Goal: Task Accomplishment & Management: Manage account settings

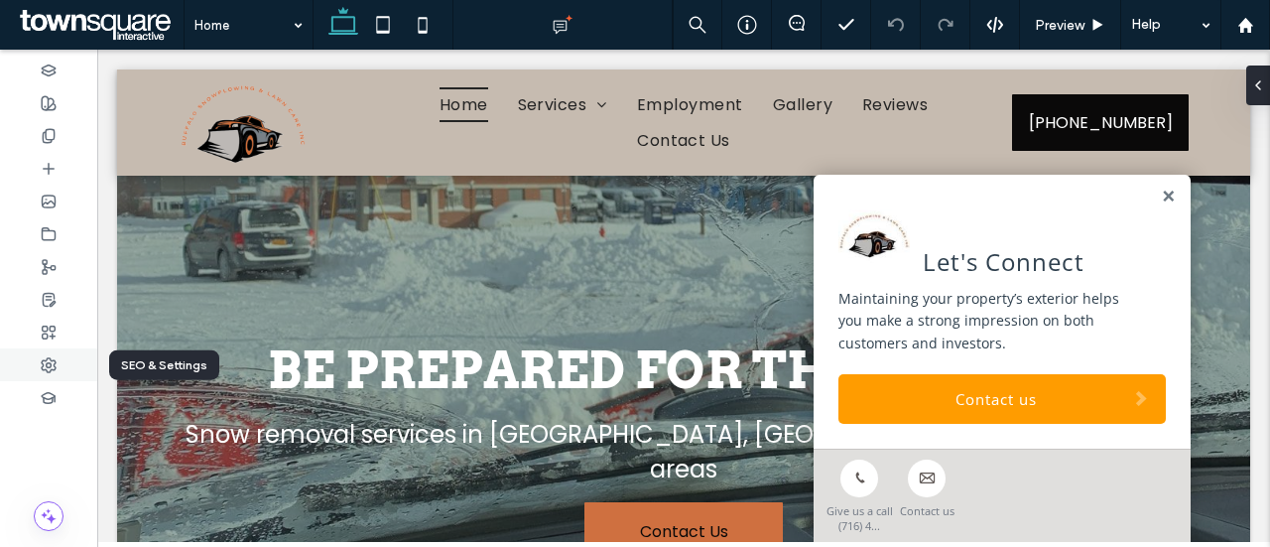
click at [66, 353] on div at bounding box center [48, 364] width 97 height 33
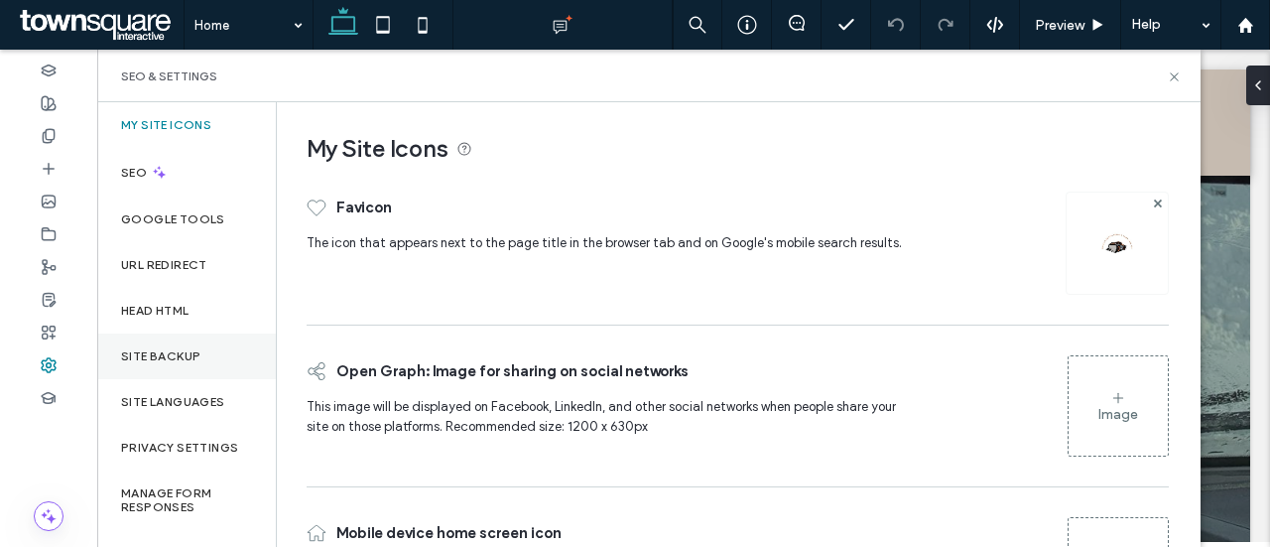
click at [211, 346] on div "Site Backup" at bounding box center [186, 356] width 179 height 46
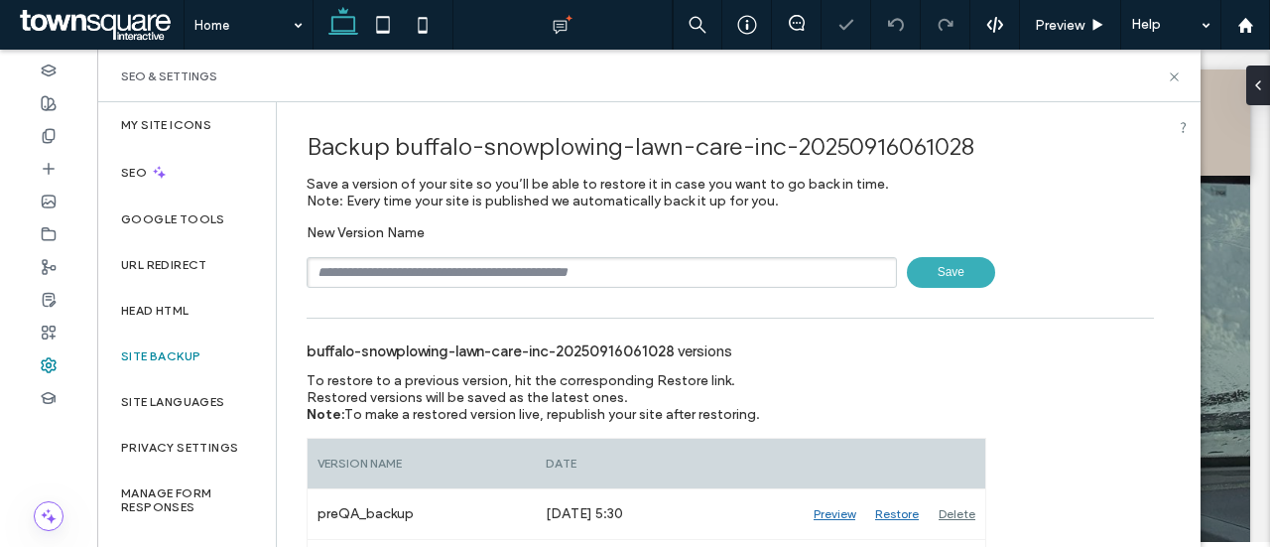
scroll to position [71, 0]
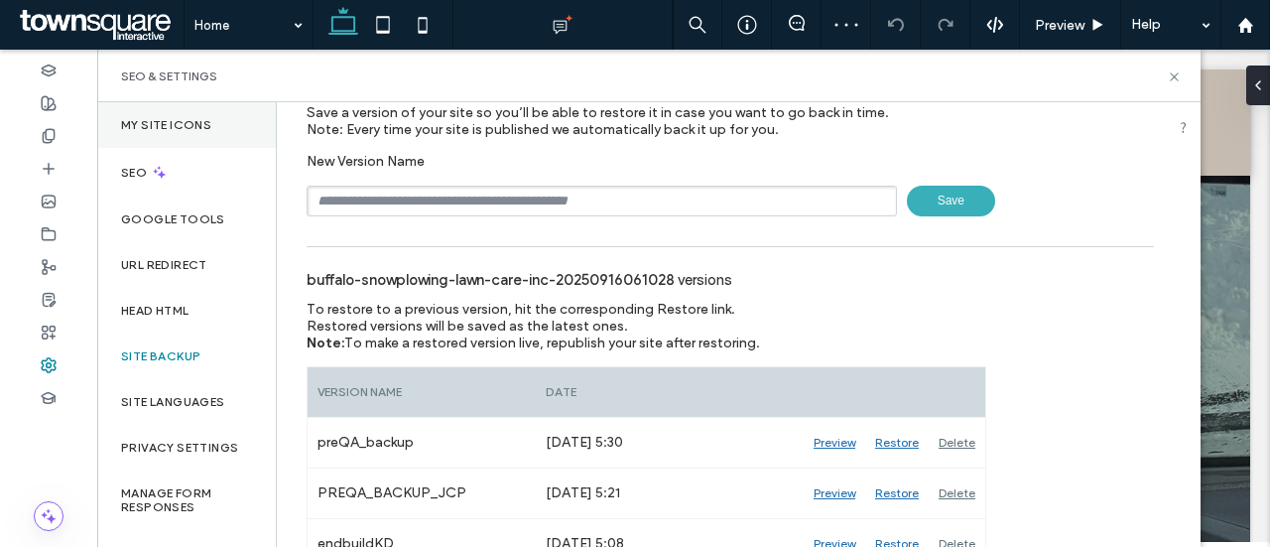
click at [185, 126] on label "My Site Icons" at bounding box center [166, 125] width 90 height 14
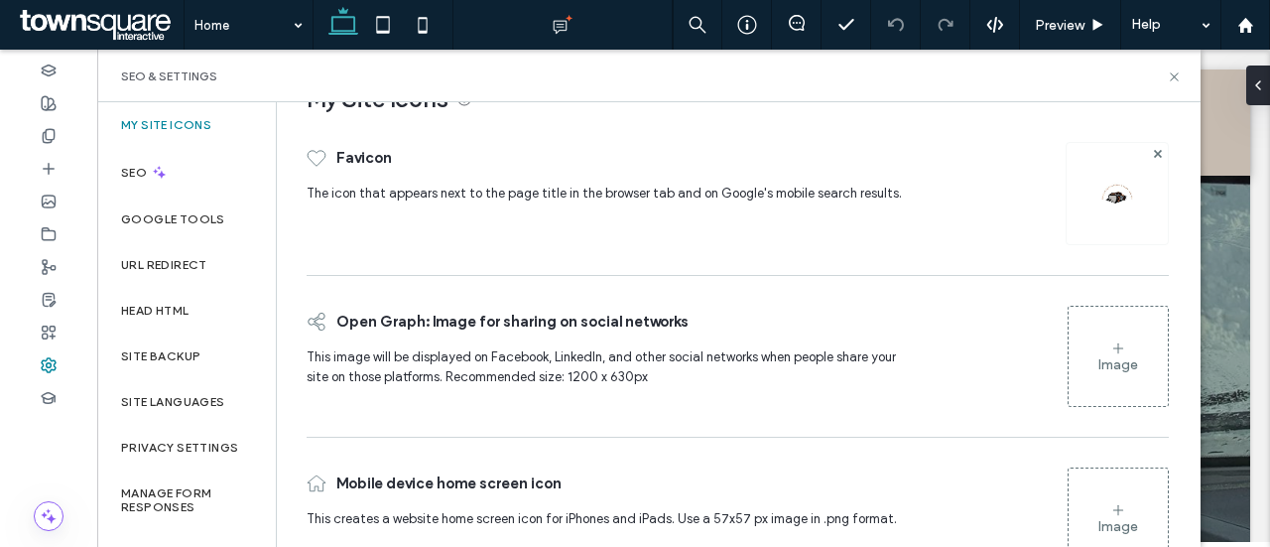
scroll to position [111, 0]
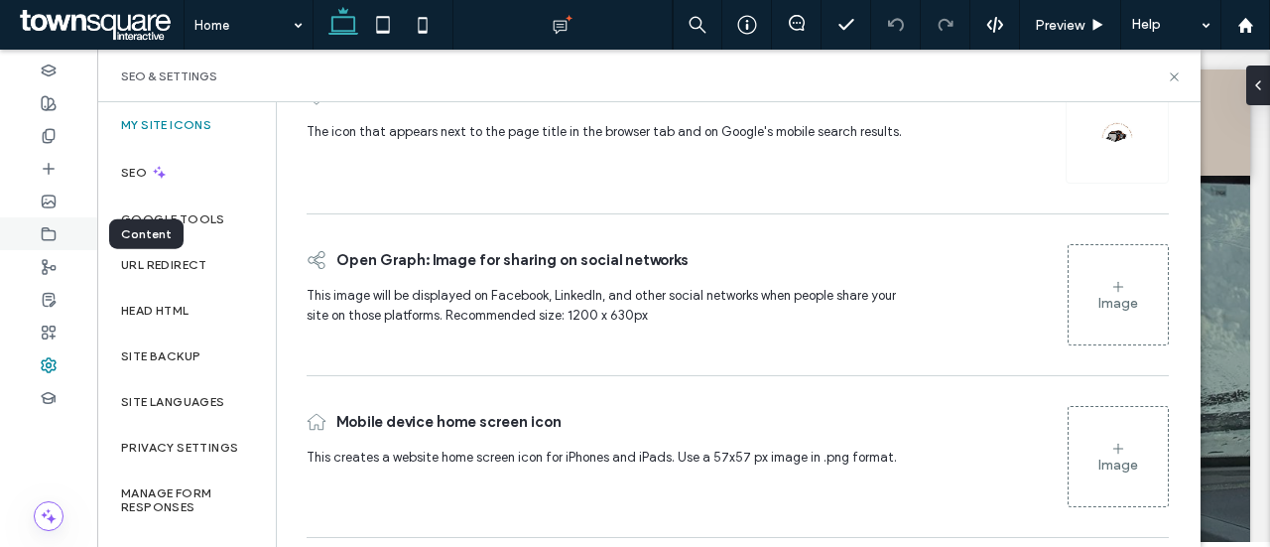
click at [43, 230] on use at bounding box center [49, 233] width 13 height 12
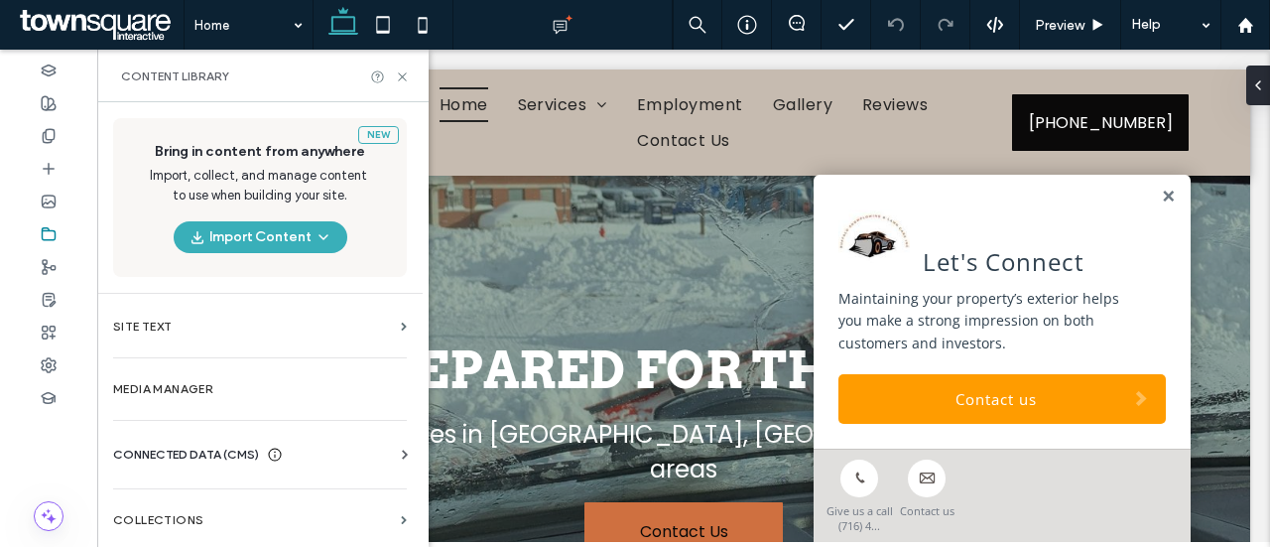
click at [200, 437] on div "CONNECTED DATA (CMS) Business Info Business Text Business Images Find and Repla…" at bounding box center [259, 455] width 325 height 52
click at [201, 447] on span "CONNECTED DATA (CMS)" at bounding box center [186, 454] width 146 height 20
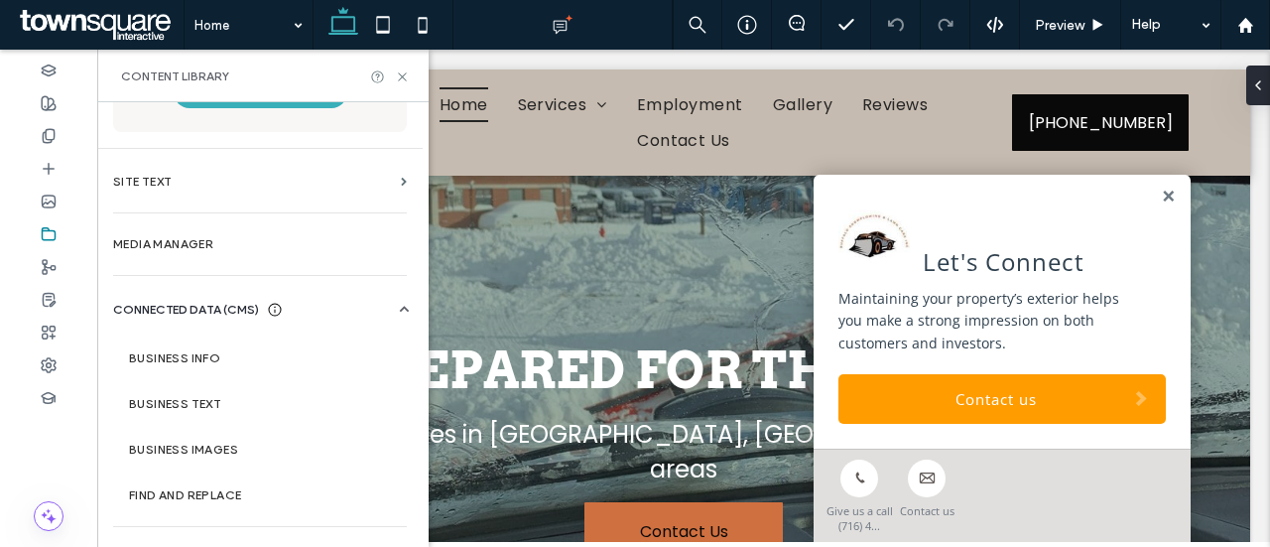
scroll to position [159, 0]
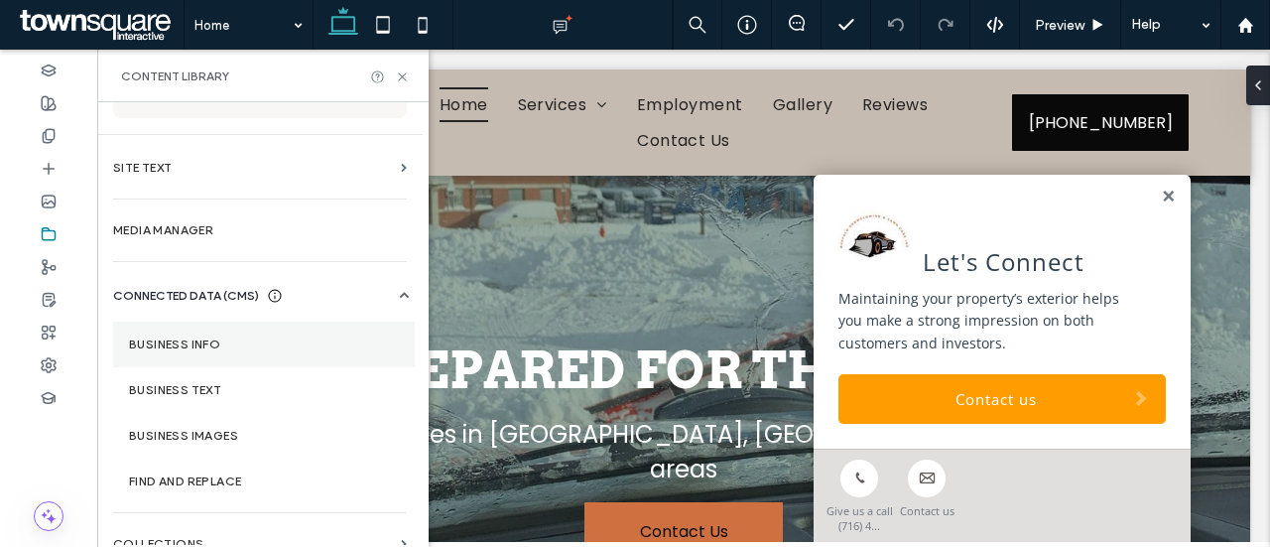
click at [221, 347] on label "Business Info" at bounding box center [264, 344] width 270 height 14
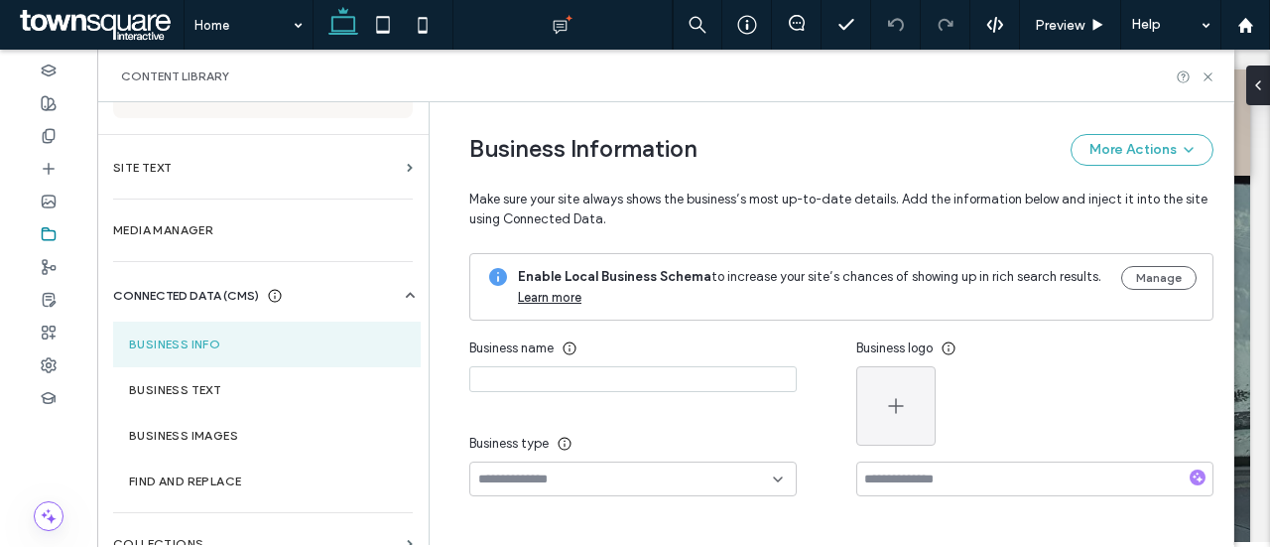
type input "**********"
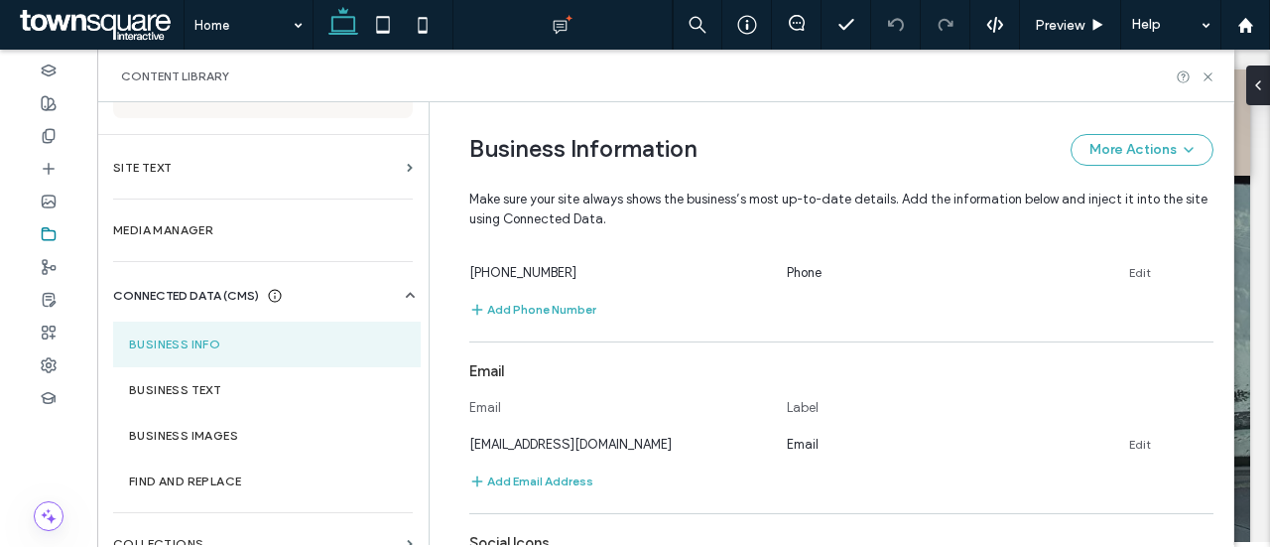
scroll to position [674, 0]
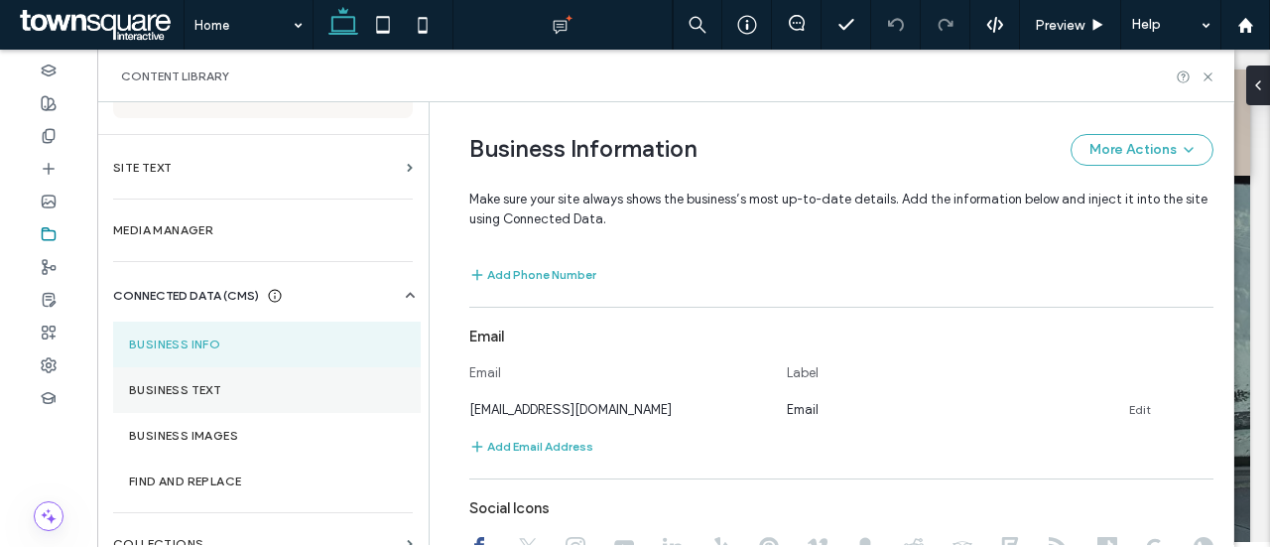
click at [327, 377] on section "Business Text" at bounding box center [267, 390] width 308 height 46
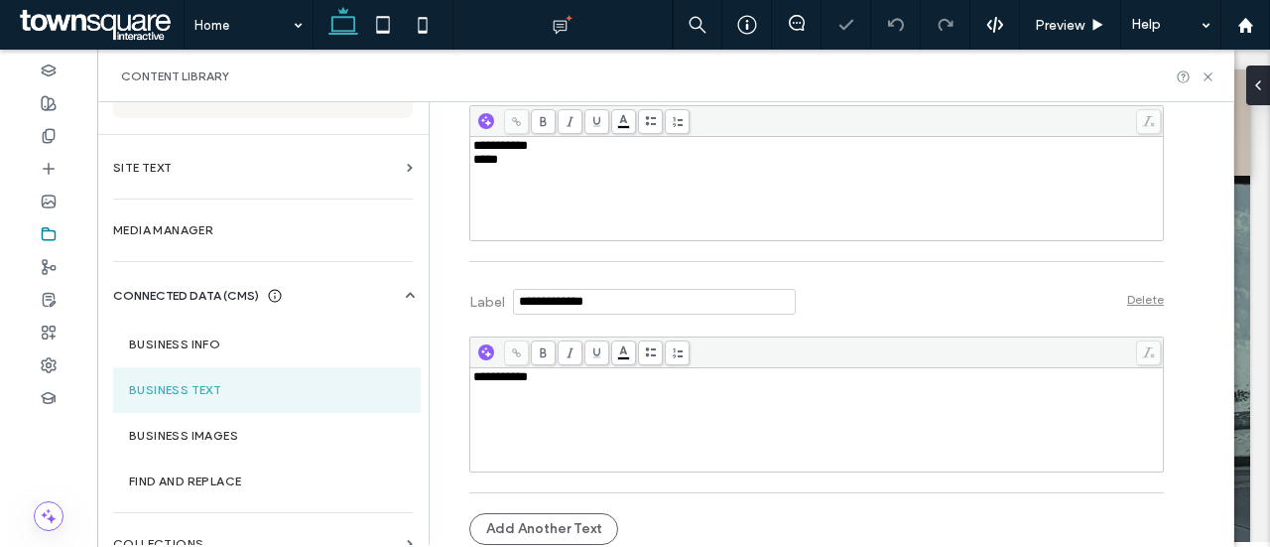
scroll to position [942, 0]
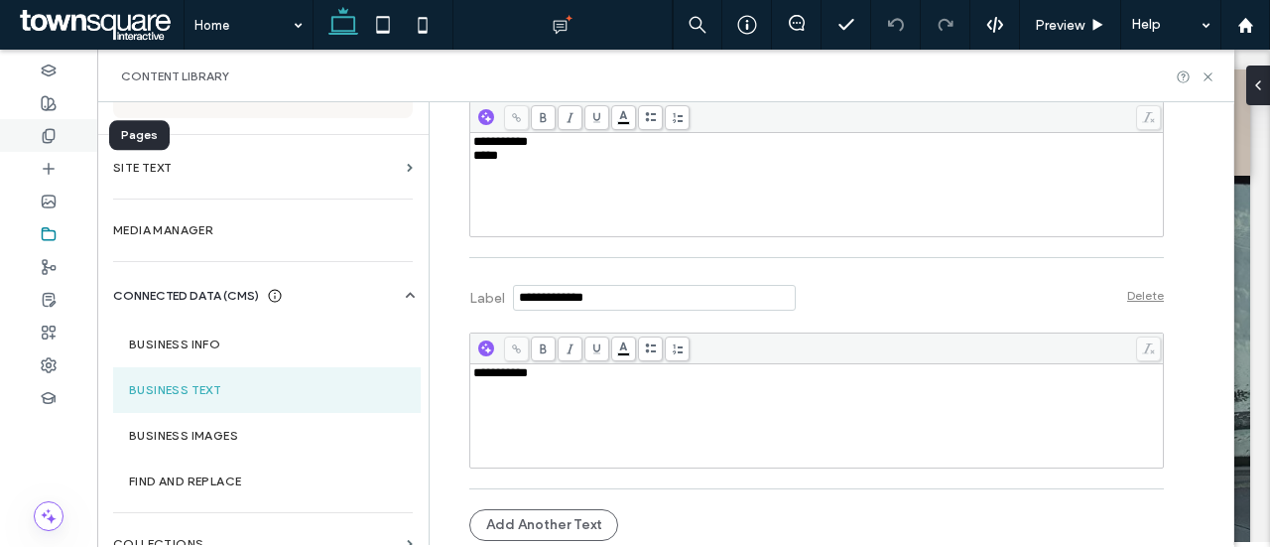
click at [61, 138] on div at bounding box center [48, 135] width 97 height 33
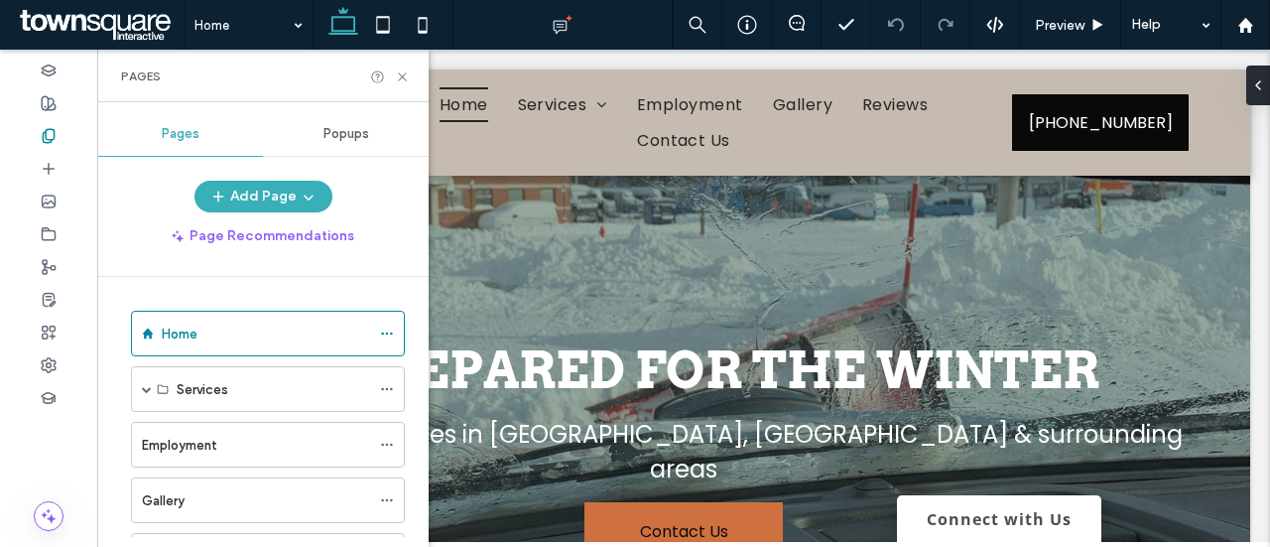
scroll to position [0, 0]
click at [149, 387] on span at bounding box center [147, 389] width 10 height 10
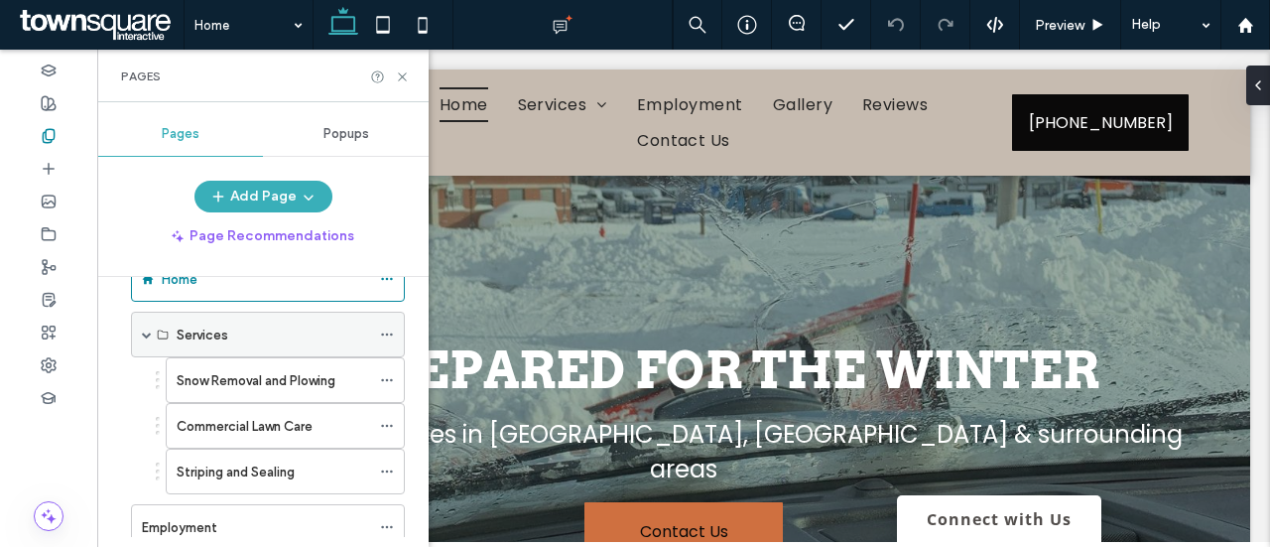
scroll to position [56, 0]
click at [387, 378] on use at bounding box center [386, 379] width 11 height 3
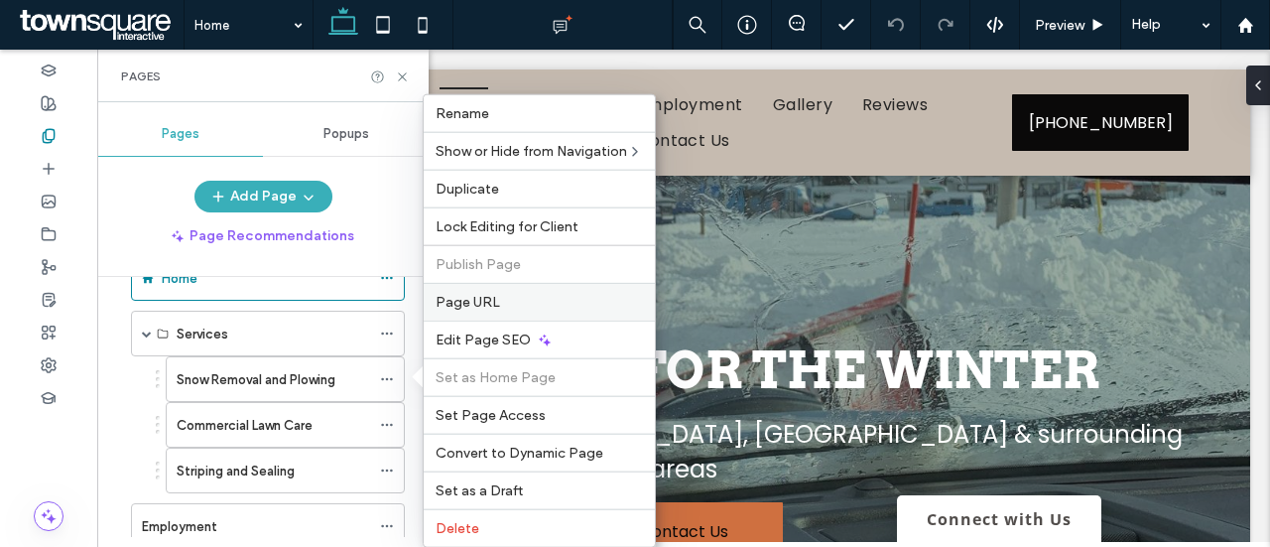
click at [488, 283] on div "Page URL" at bounding box center [539, 302] width 231 height 38
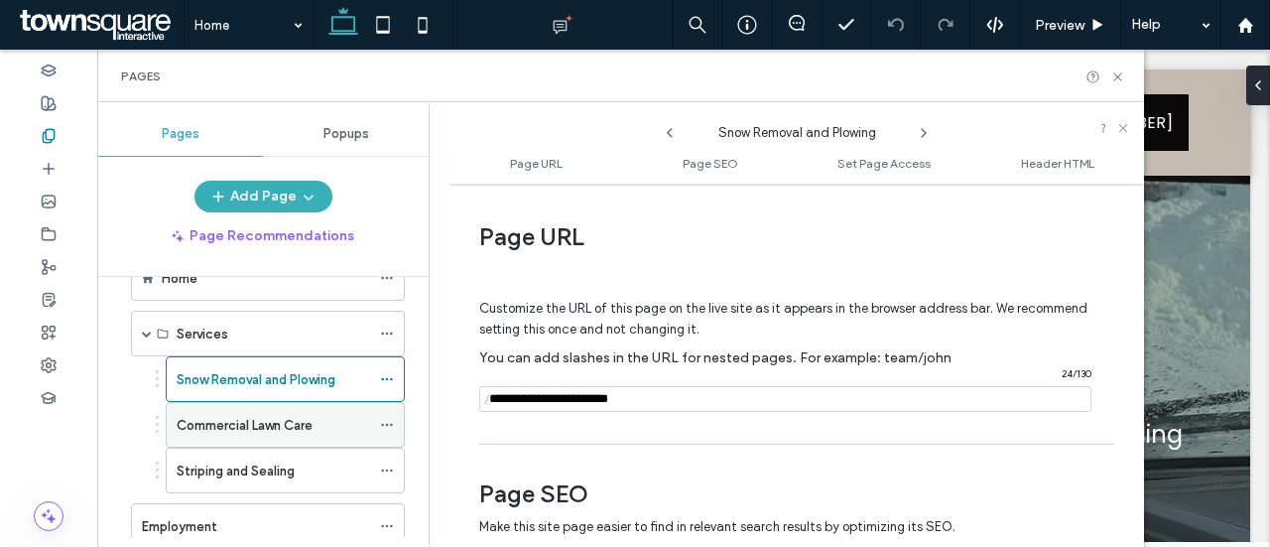
click at [379, 416] on div "Commercial Lawn Care" at bounding box center [285, 425] width 239 height 46
click at [389, 422] on icon at bounding box center [387, 425] width 14 height 14
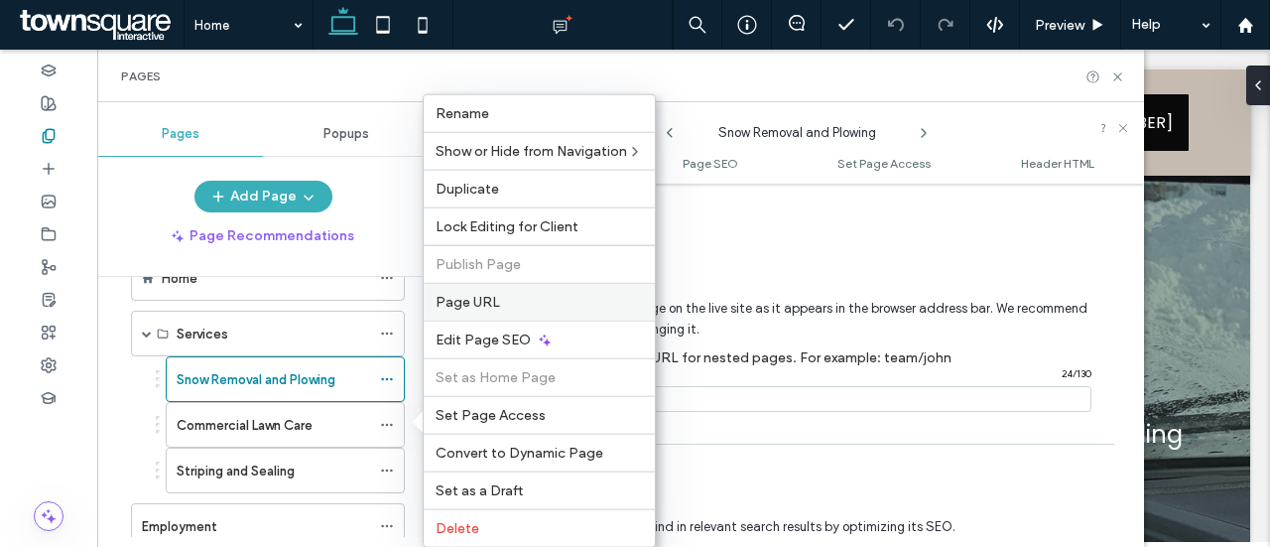
click at [494, 303] on span "Page URL" at bounding box center [468, 302] width 64 height 17
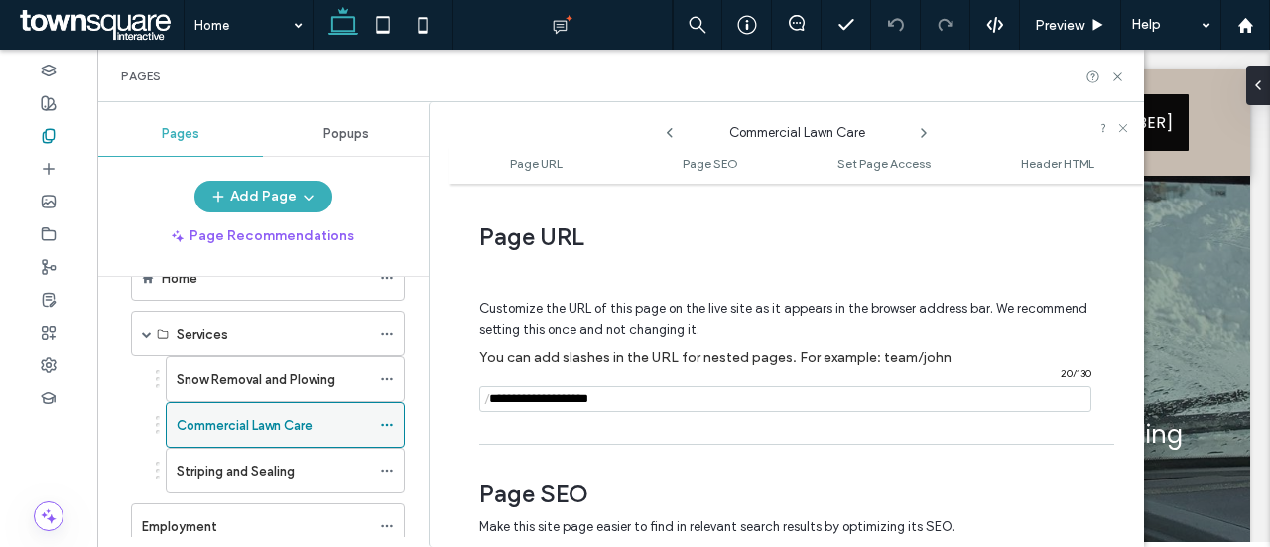
scroll to position [212, 0]
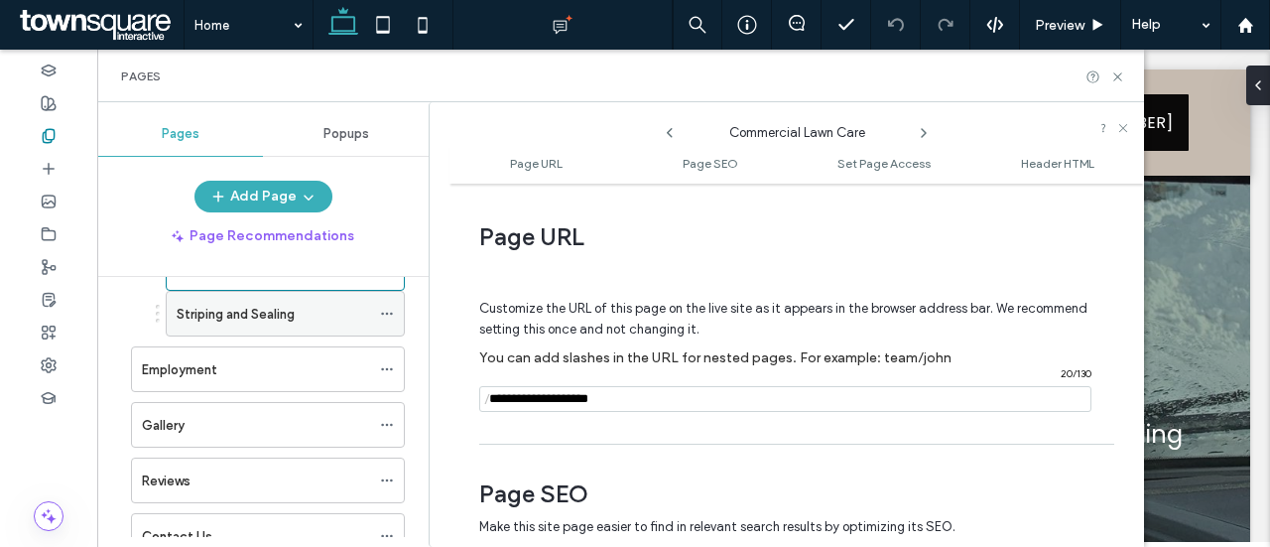
click at [392, 314] on icon at bounding box center [387, 314] width 14 height 14
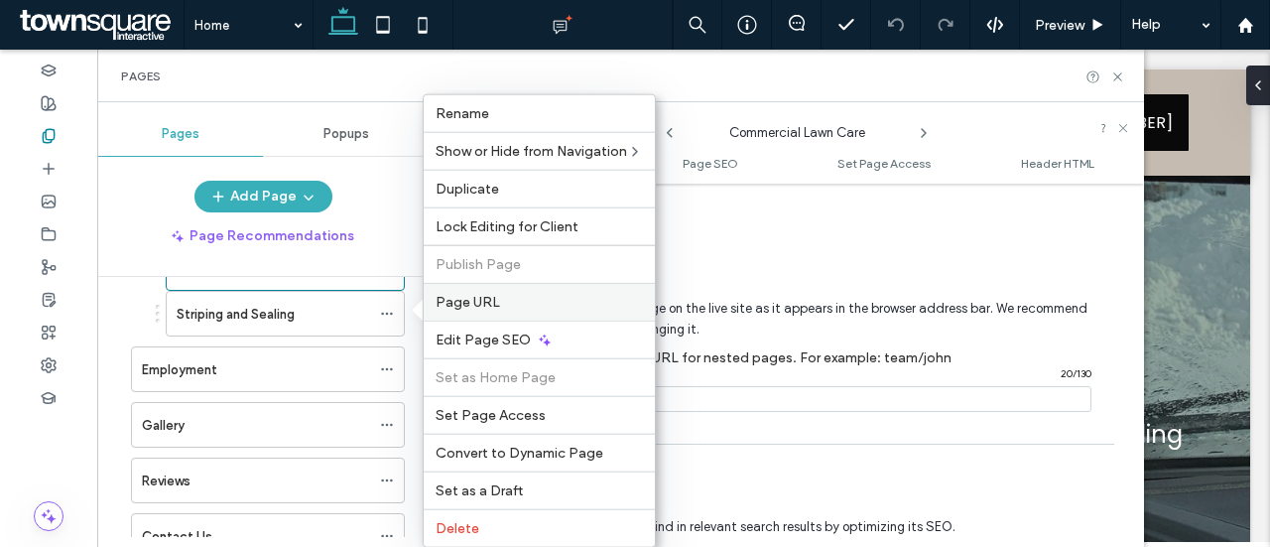
click at [446, 310] on div "Page URL" at bounding box center [539, 302] width 231 height 38
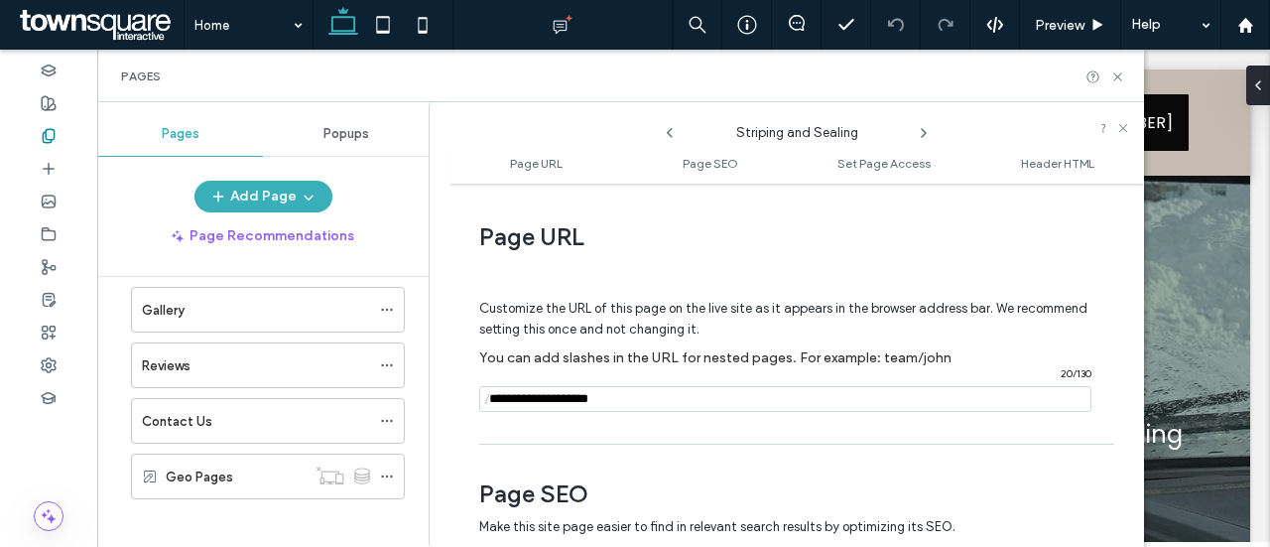
scroll to position [328, 0]
click at [288, 410] on div "Contact Us" at bounding box center [256, 420] width 228 height 21
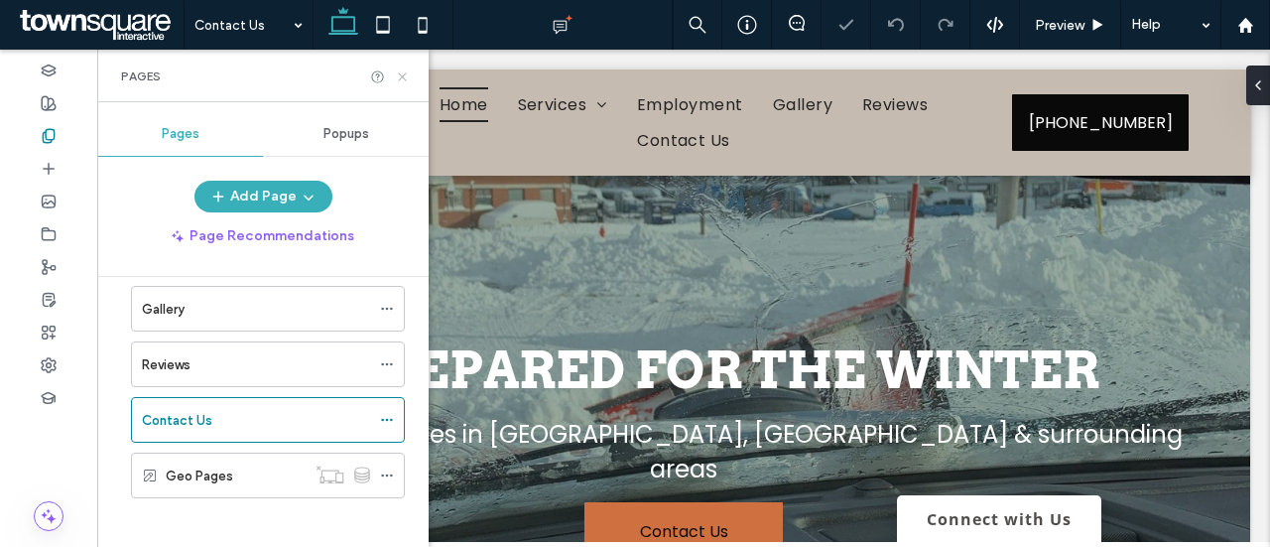
click at [397, 75] on icon at bounding box center [402, 76] width 15 height 15
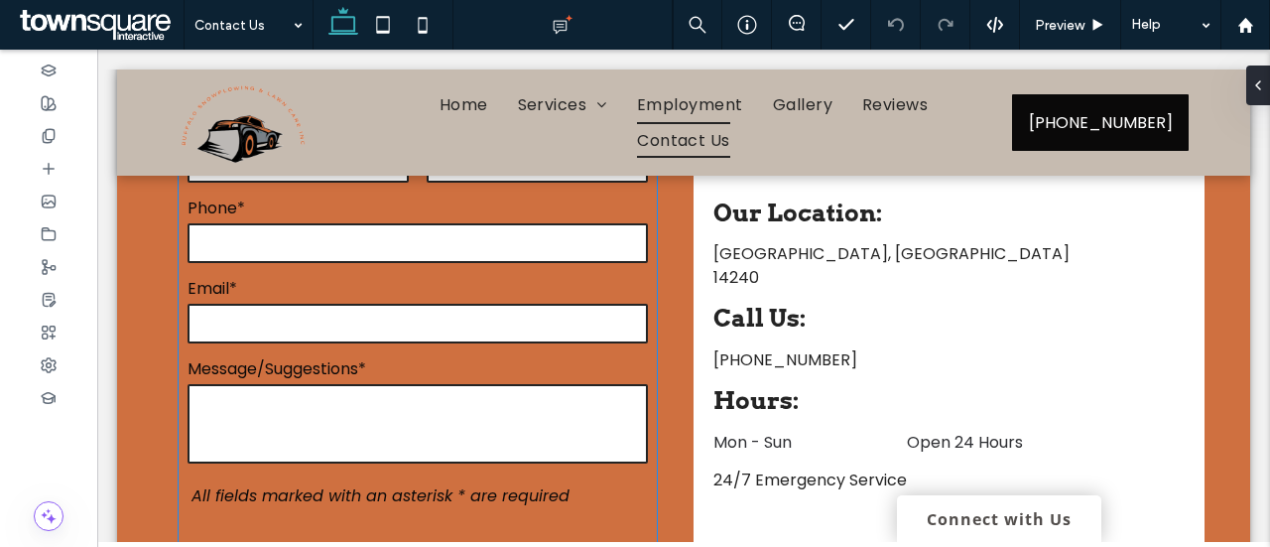
scroll to position [562, 0]
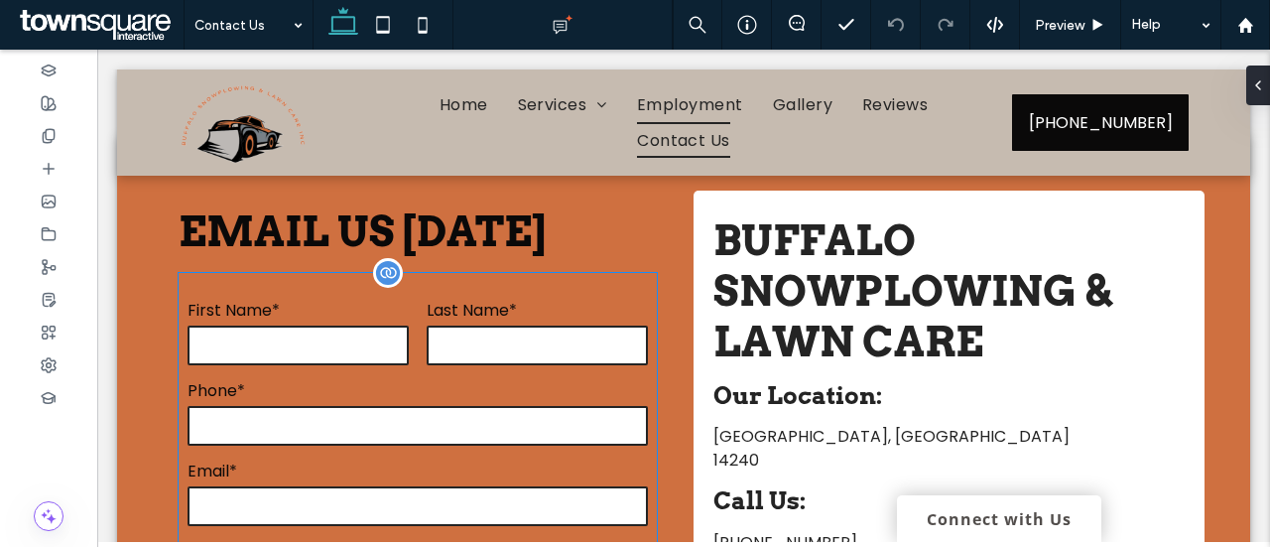
click at [487, 394] on div "Phone*" at bounding box center [418, 413] width 479 height 70
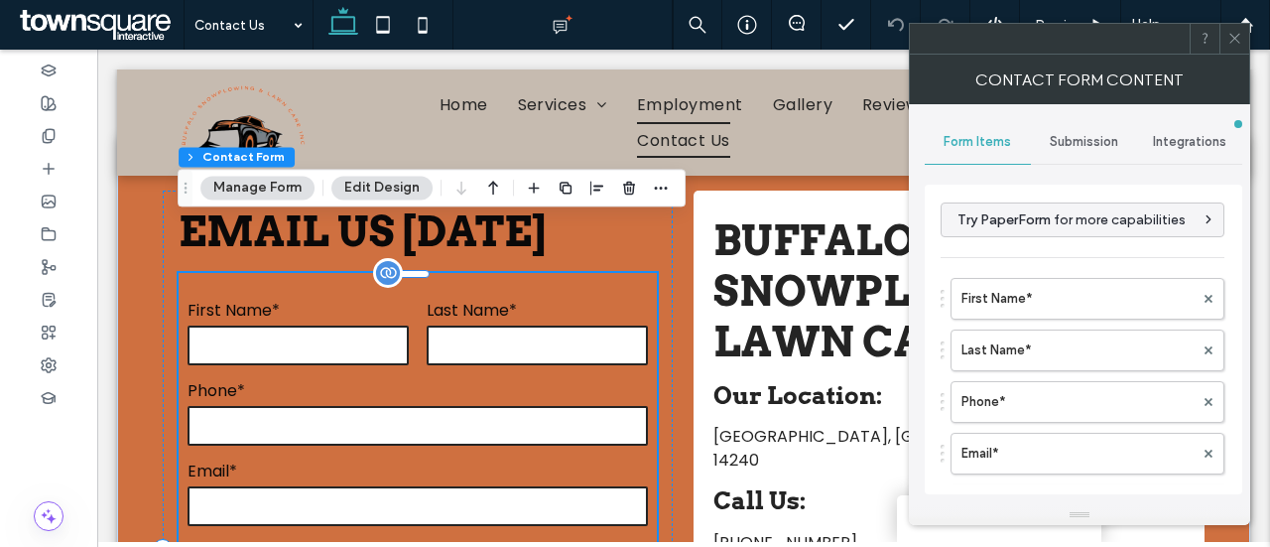
type input "**********"
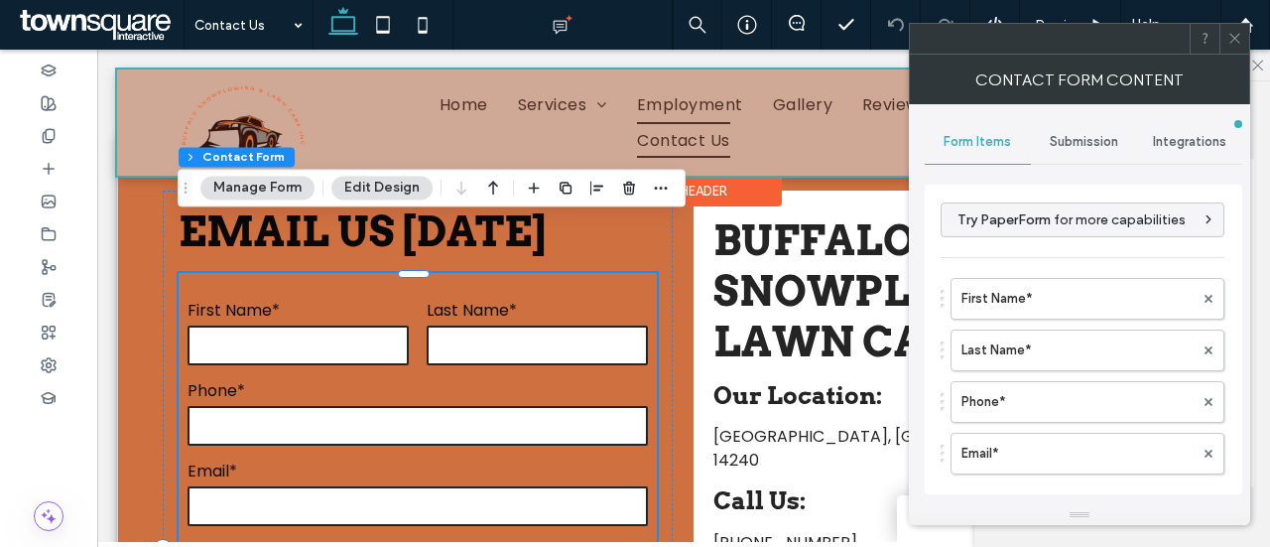
type input "*"
type input "***"
type input "*"
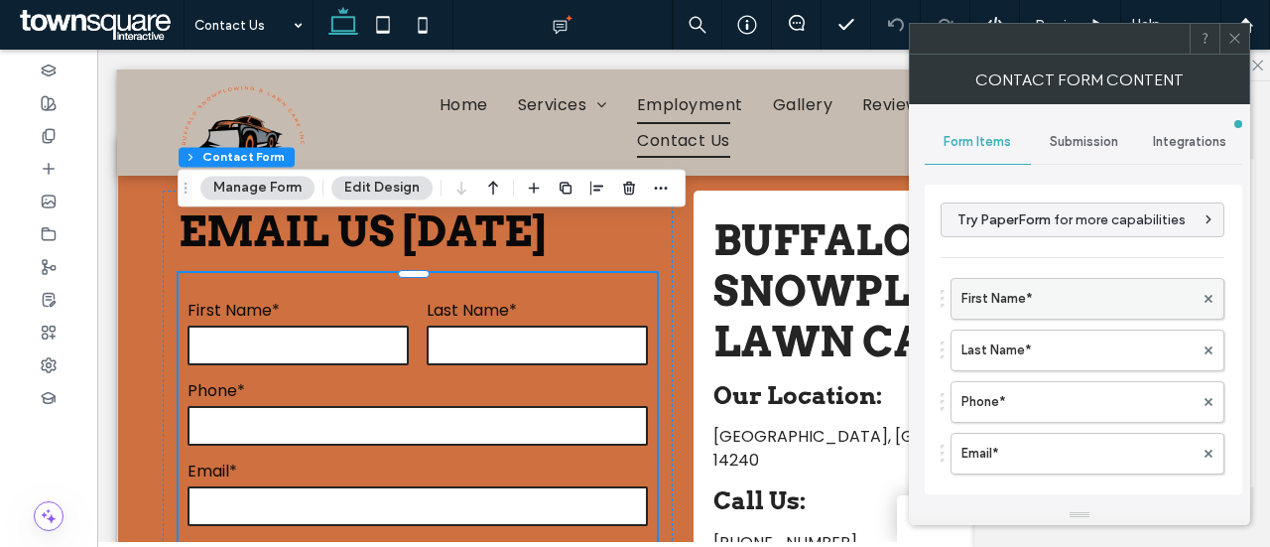
click at [1006, 281] on label "First Name*" at bounding box center [1077, 299] width 232 height 40
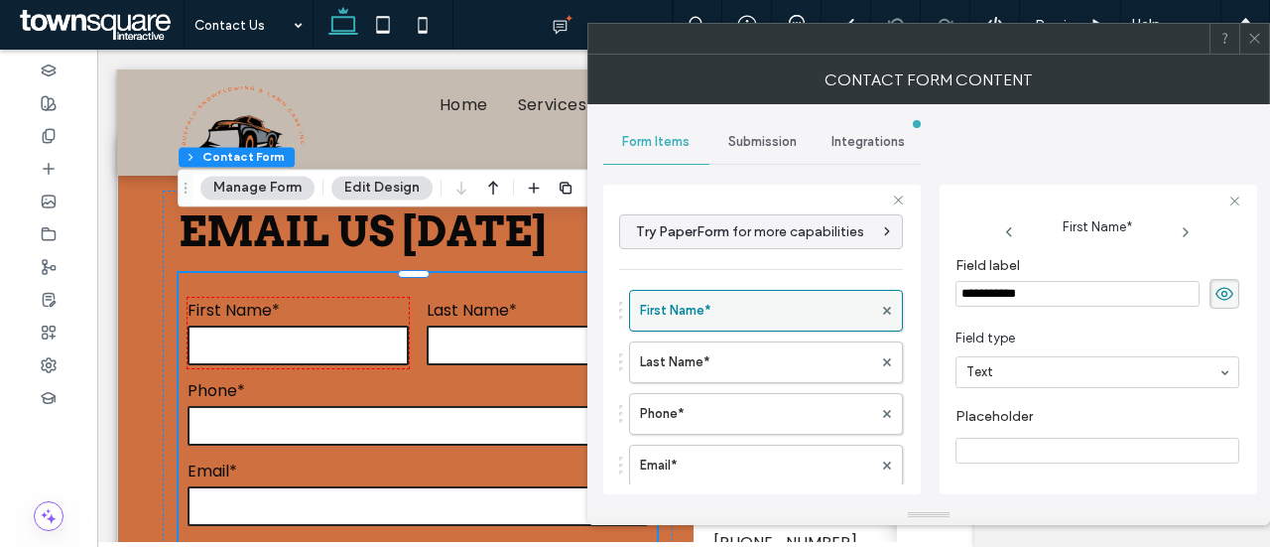
scroll to position [170, 0]
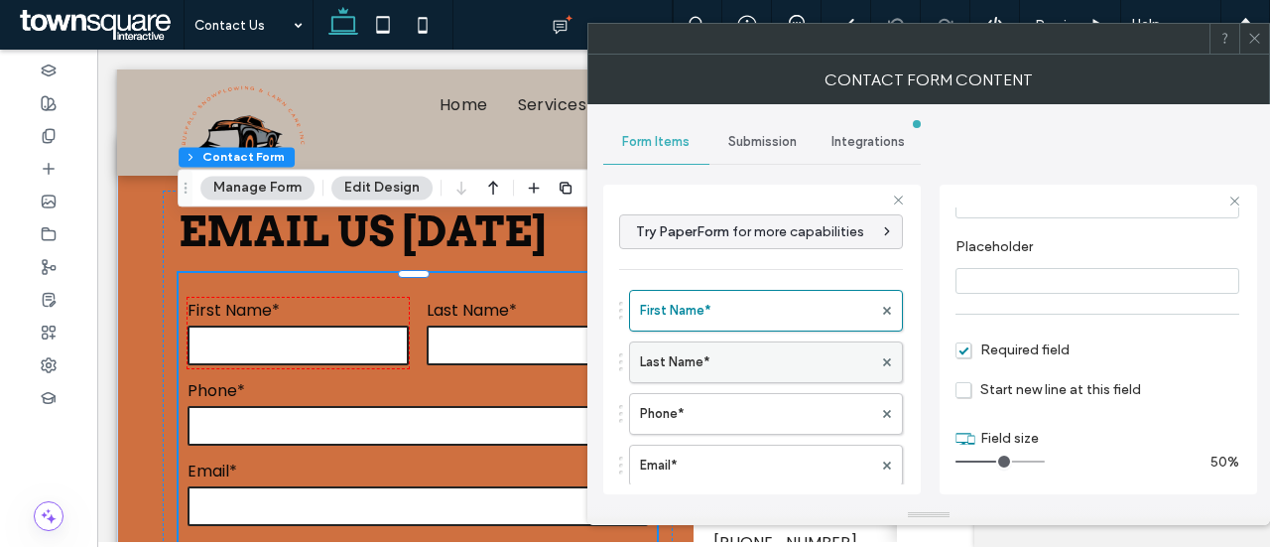
click at [729, 360] on label "Last Name*" at bounding box center [756, 362] width 232 height 40
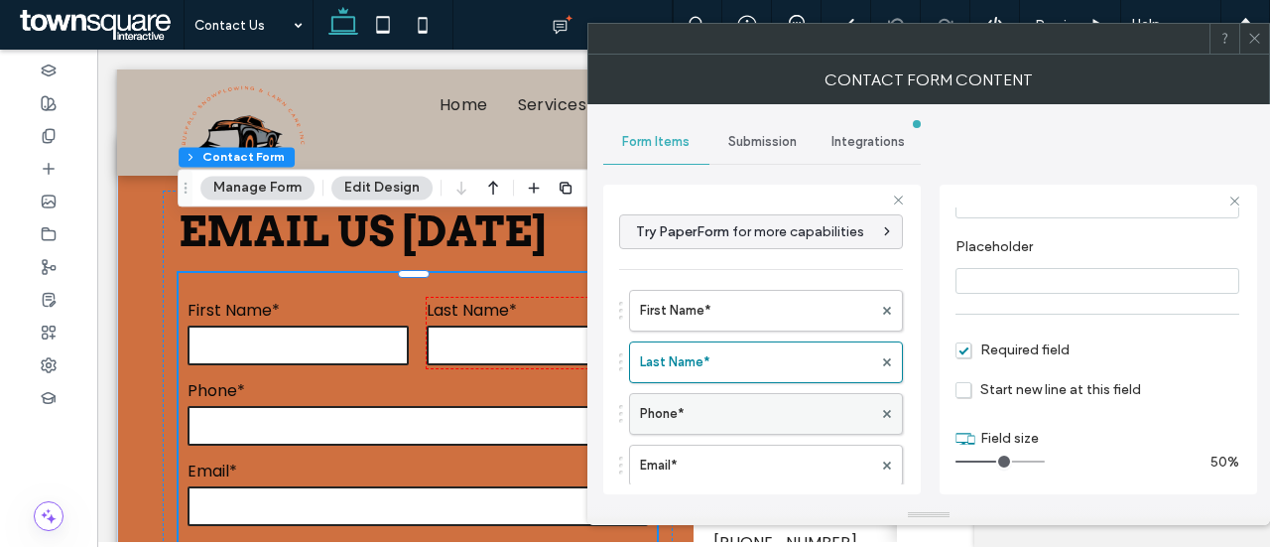
click at [724, 402] on label "Phone*" at bounding box center [756, 414] width 232 height 40
type input "**"
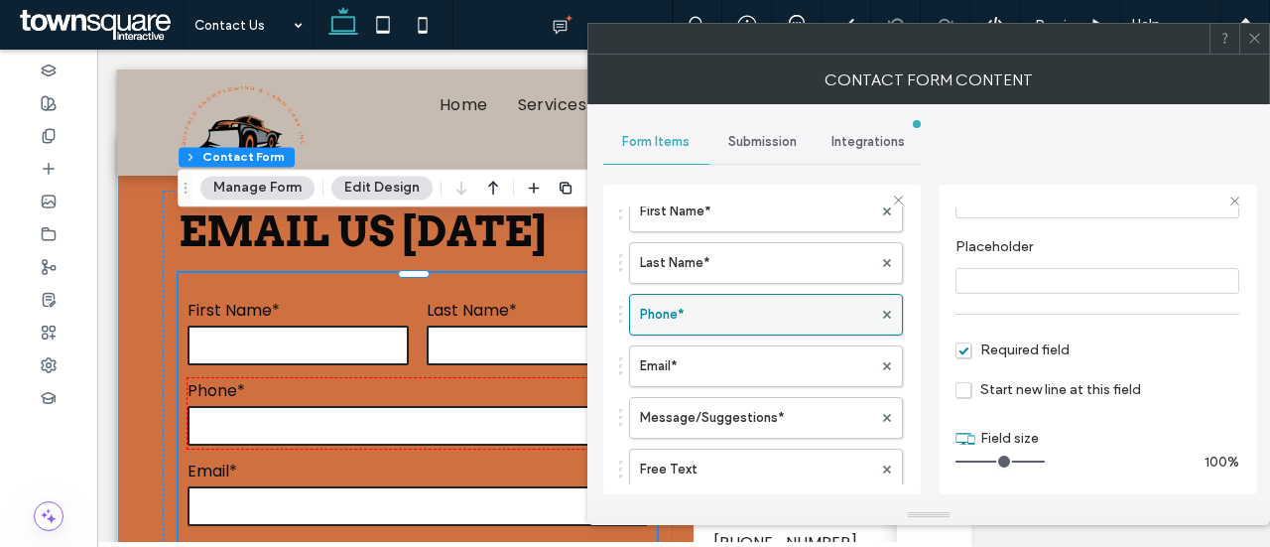
scroll to position [109, 0]
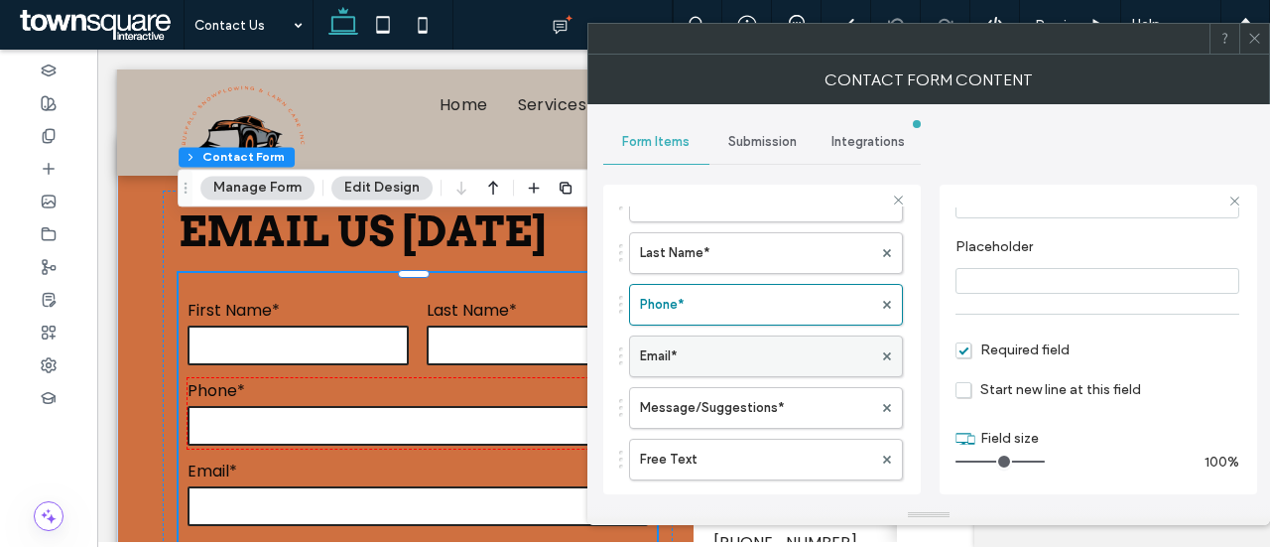
click at [712, 353] on label "Email*" at bounding box center [756, 356] width 232 height 40
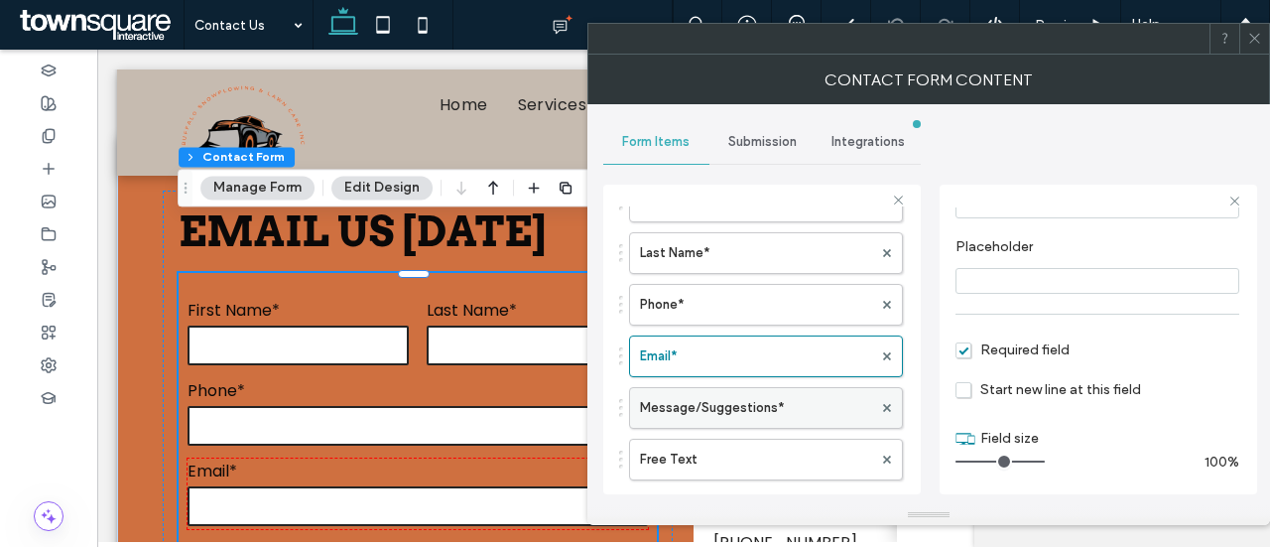
click at [768, 402] on label "Message/Suggestions*" at bounding box center [756, 408] width 232 height 40
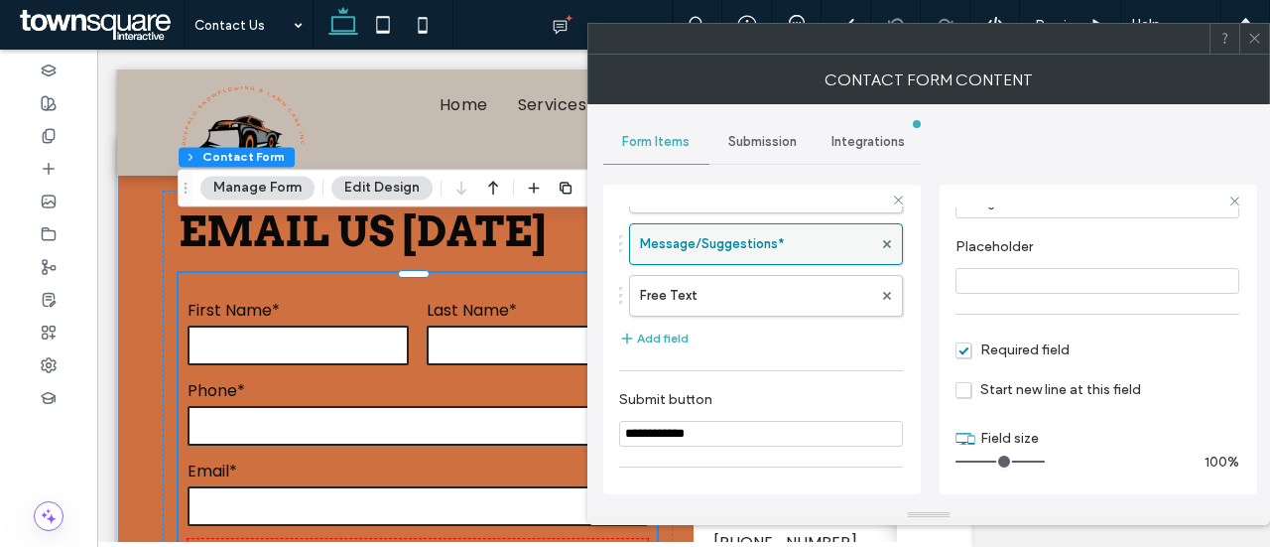
scroll to position [274, 0]
click at [764, 143] on span "Submission" at bounding box center [762, 142] width 68 height 16
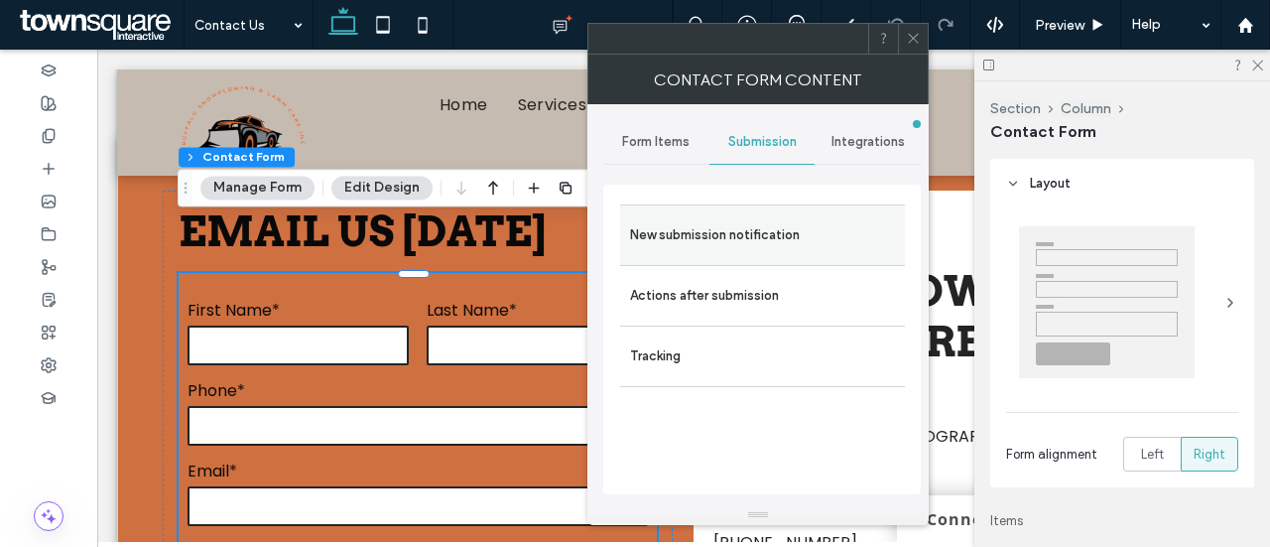
click at [771, 231] on label "New submission notification" at bounding box center [762, 235] width 265 height 40
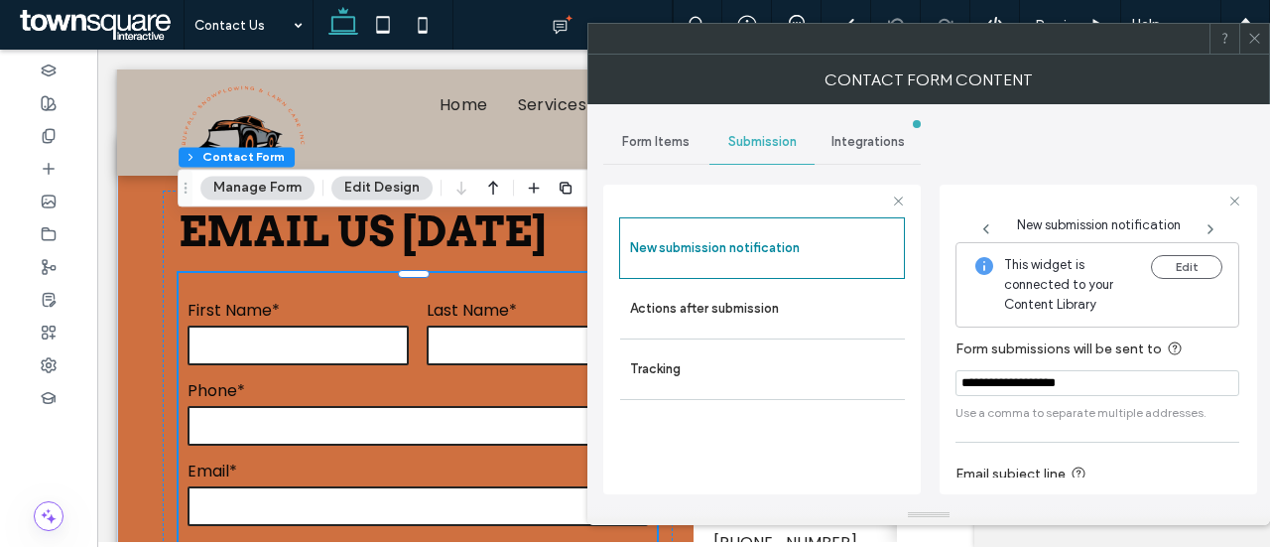
scroll to position [135, 0]
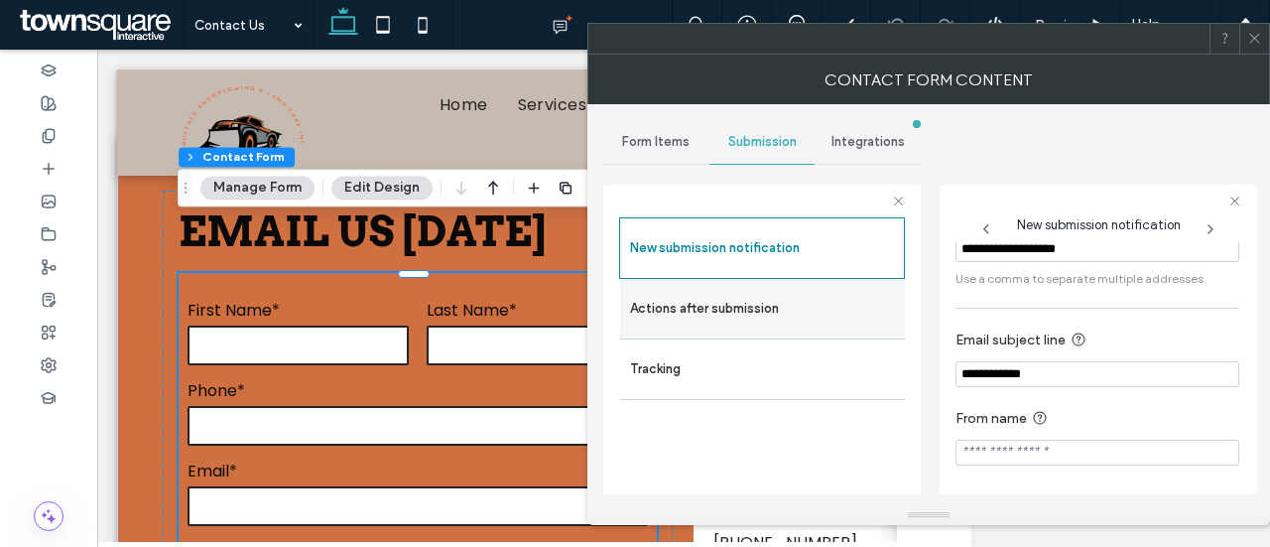
click at [748, 300] on label "Actions after submission" at bounding box center [762, 309] width 265 height 40
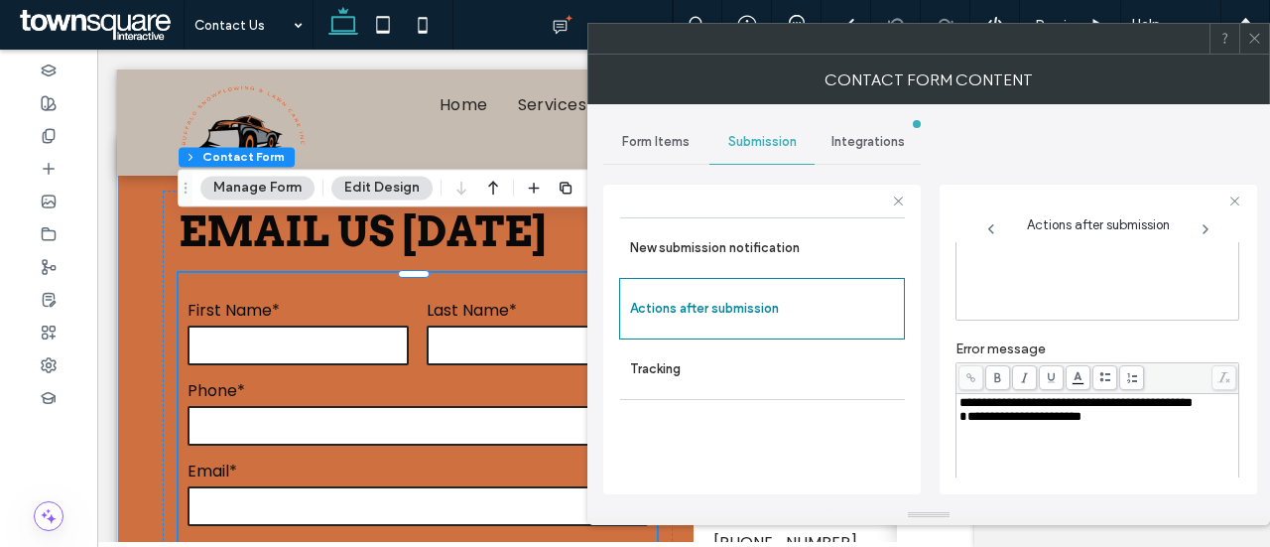
scroll to position [372, 0]
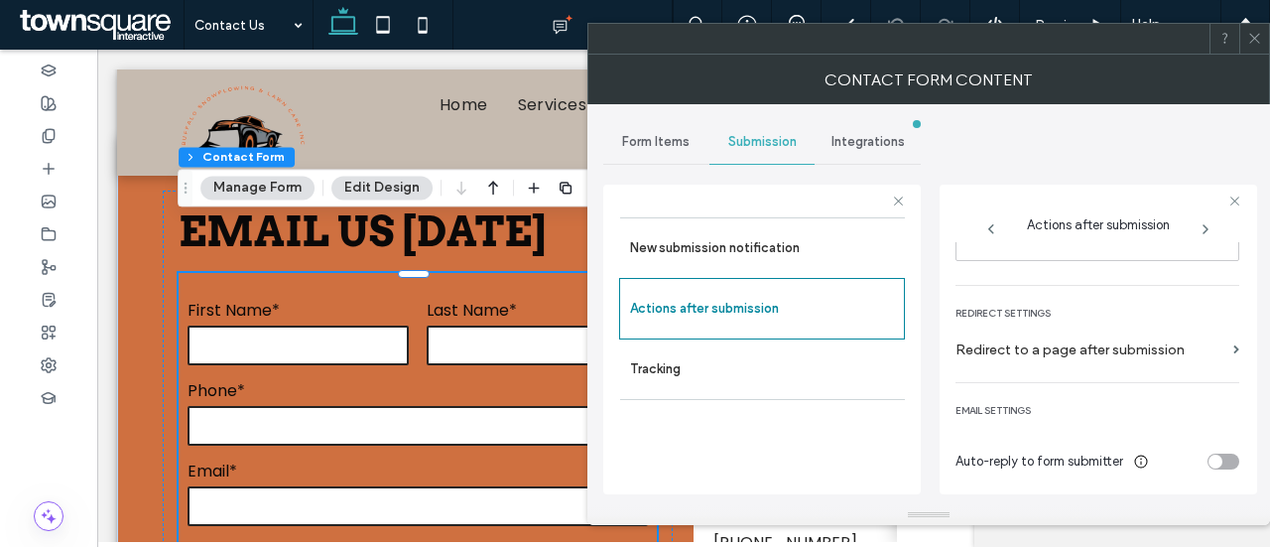
click at [1258, 39] on icon at bounding box center [1254, 38] width 15 height 15
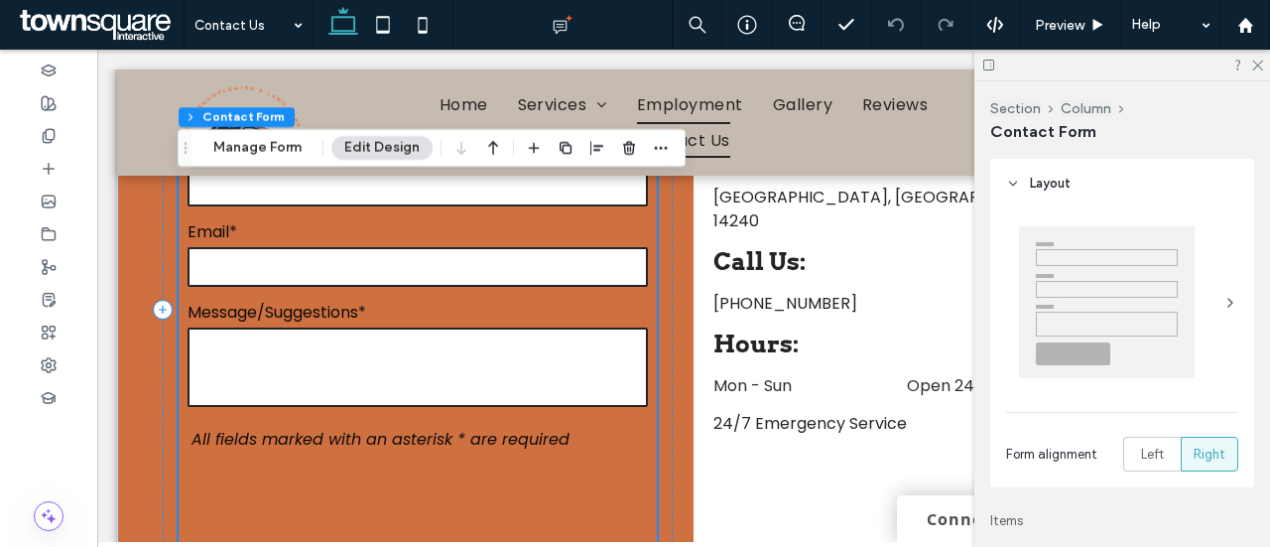
scroll to position [800, 0]
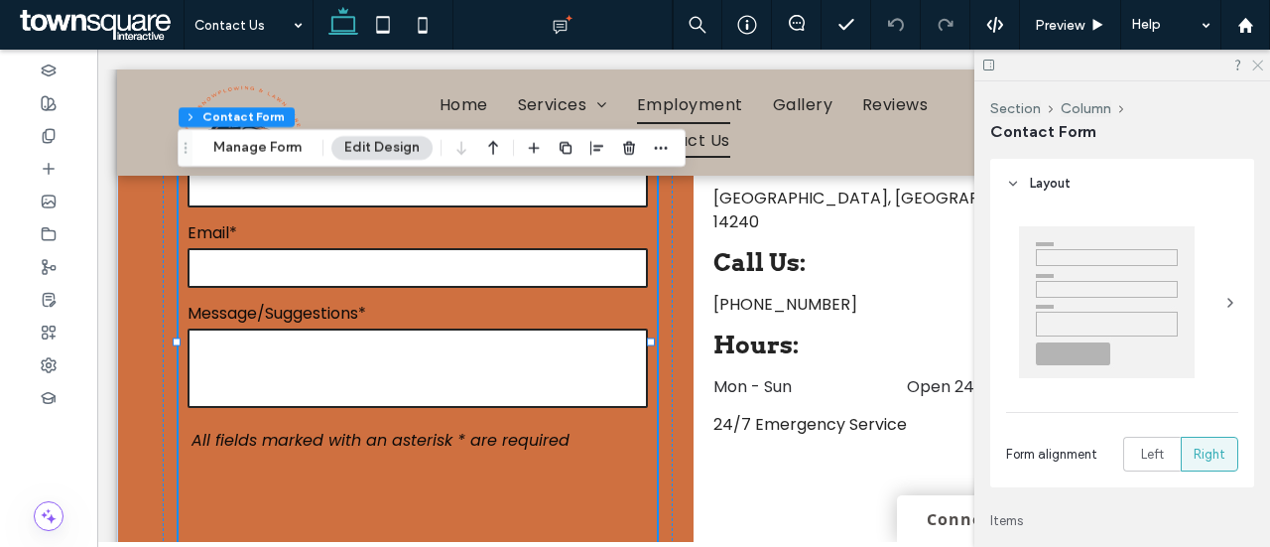
click at [1260, 66] on icon at bounding box center [1256, 64] width 13 height 13
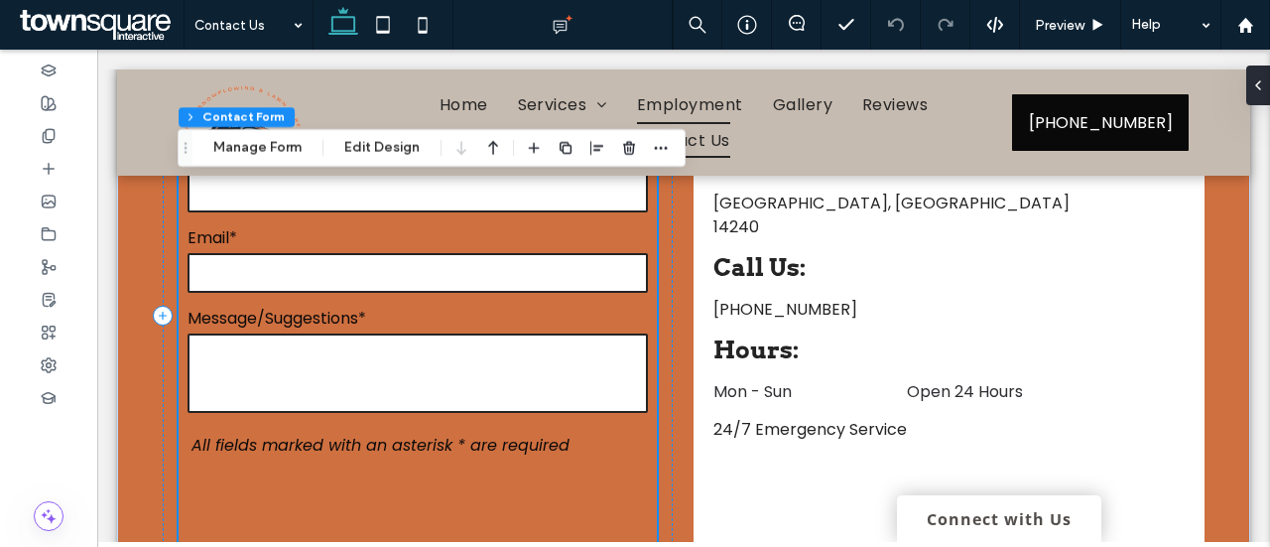
scroll to position [796, 0]
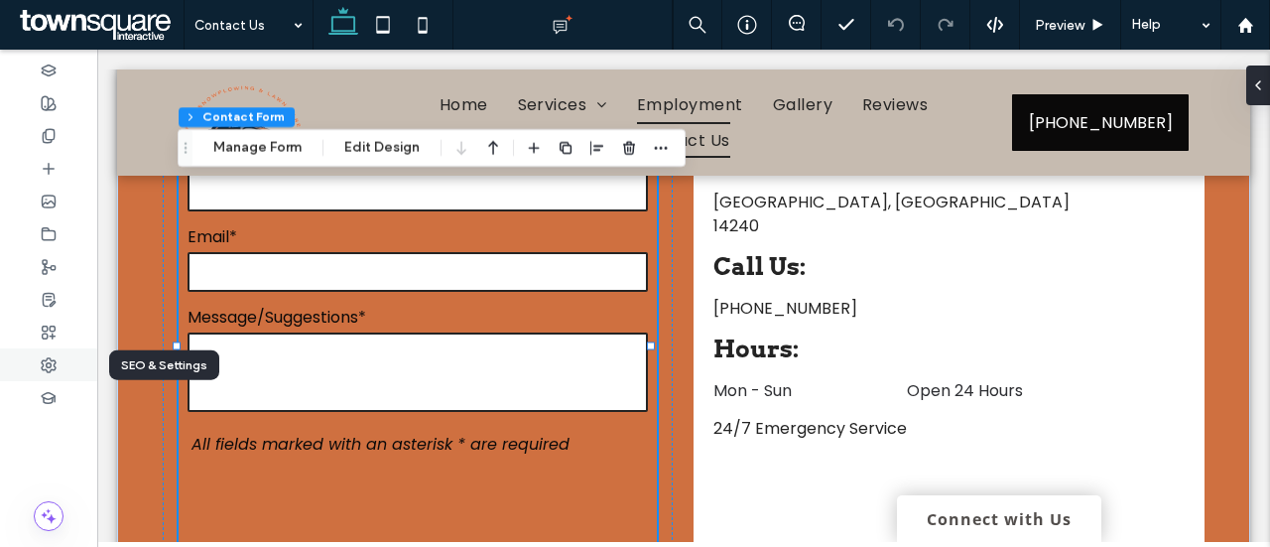
click at [38, 370] on div at bounding box center [48, 364] width 97 height 33
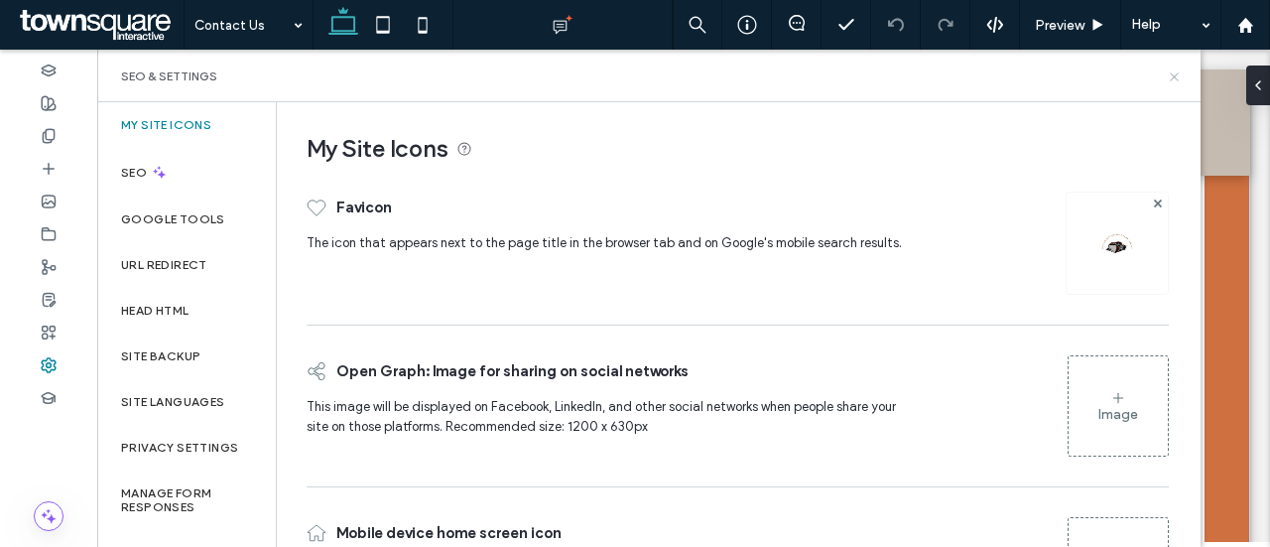
click at [1172, 75] on icon at bounding box center [1174, 76] width 15 height 15
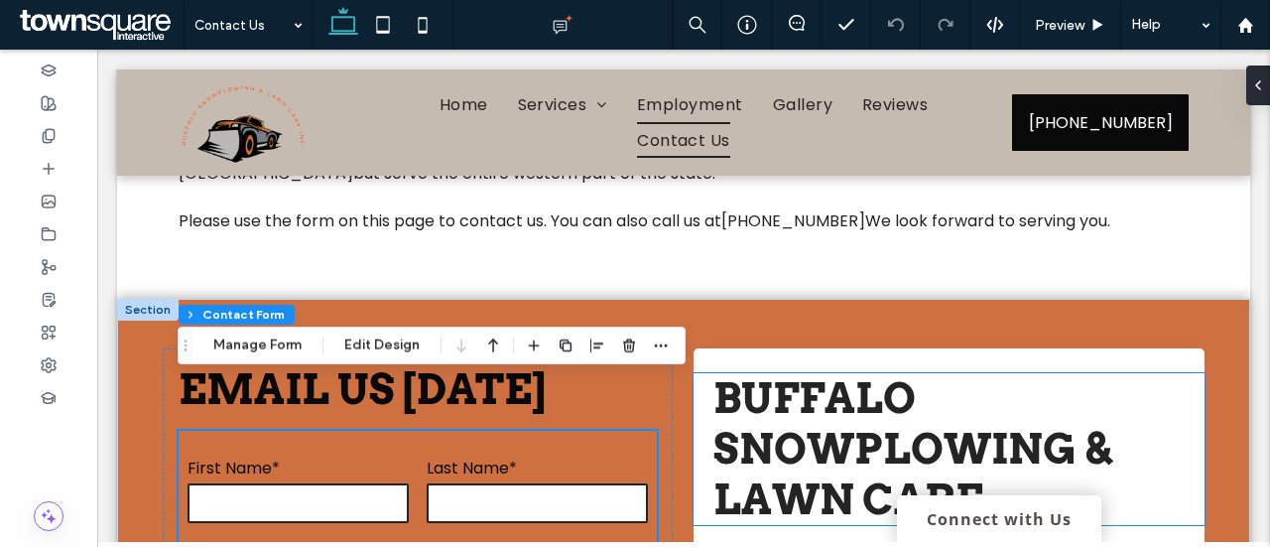
scroll to position [405, 0]
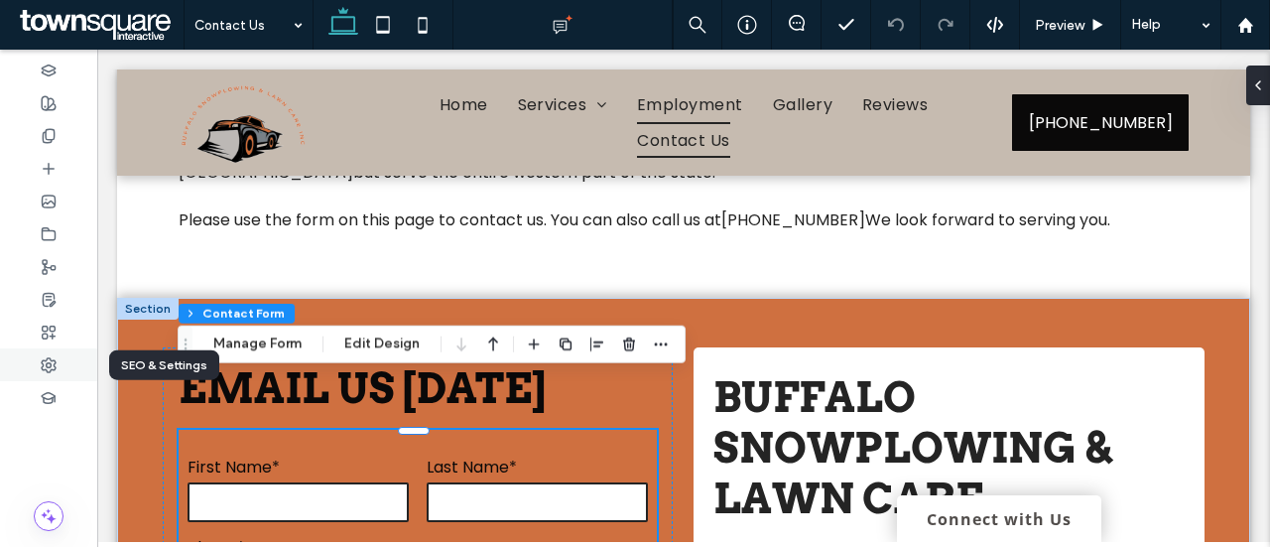
click at [60, 359] on div at bounding box center [48, 364] width 97 height 33
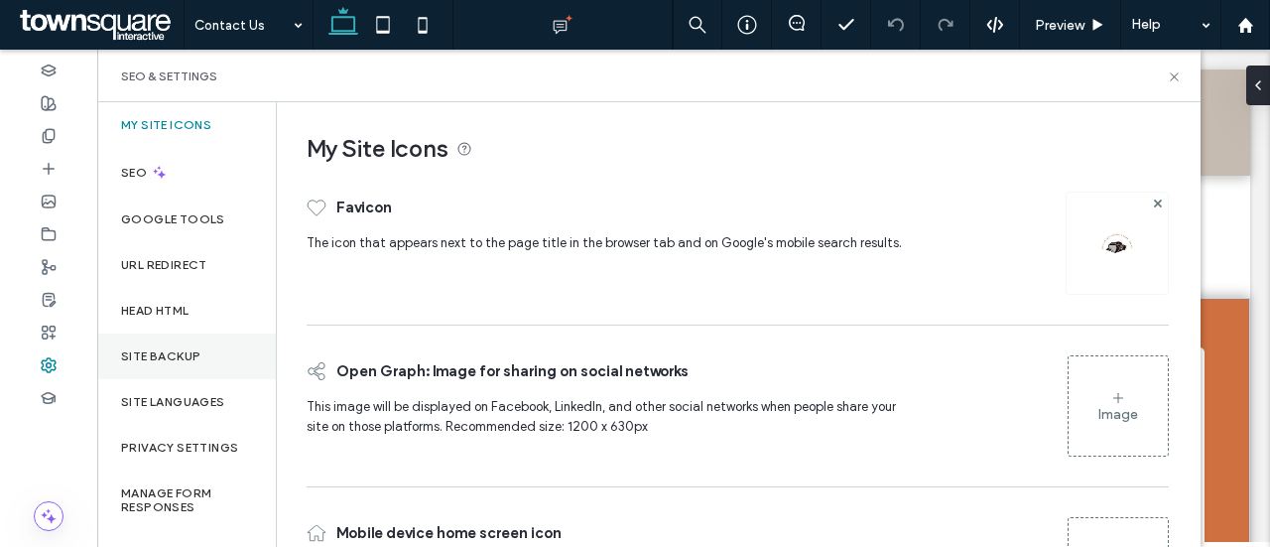
click at [192, 356] on label "Site Backup" at bounding box center [160, 356] width 79 height 14
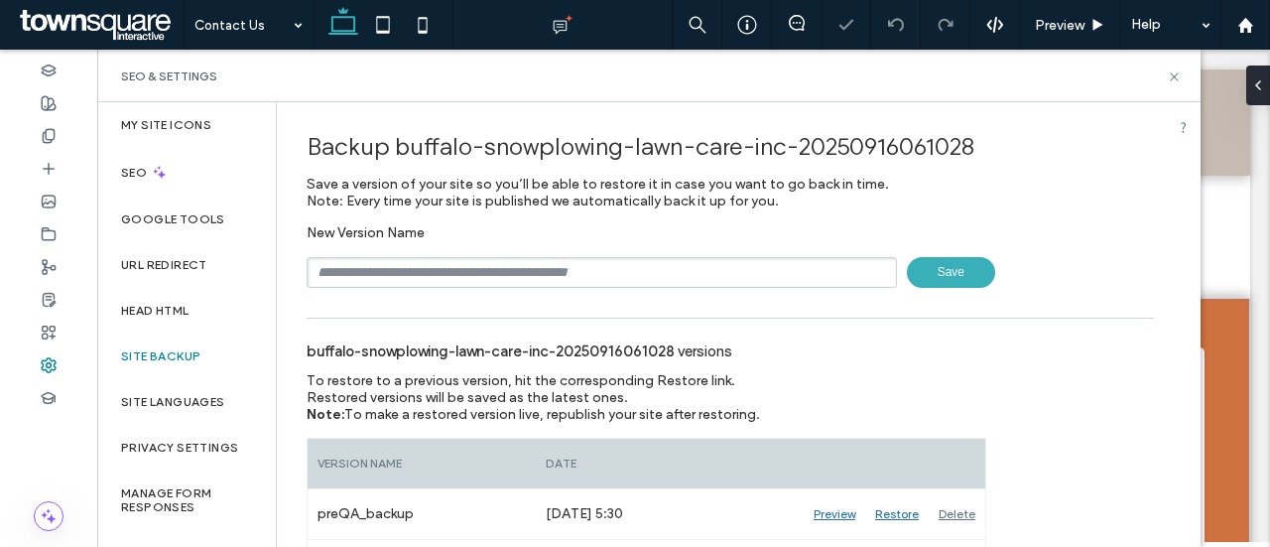
click at [440, 261] on input "text" at bounding box center [602, 272] width 590 height 31
type input "****"
click at [940, 267] on span "Save" at bounding box center [951, 272] width 88 height 31
